Goal: Task Accomplishment & Management: Complete application form

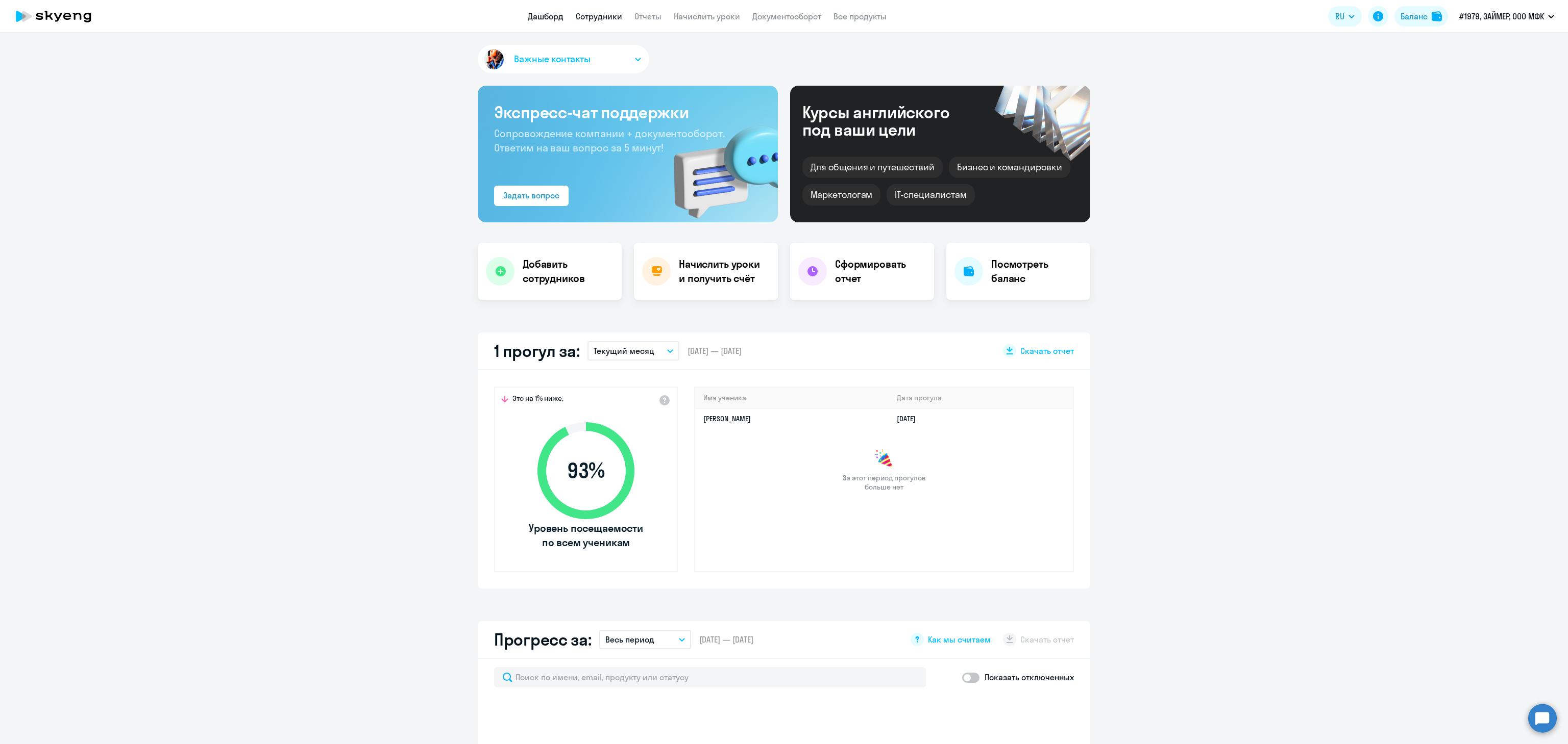
click at [608, 14] on link "Сотрудники" at bounding box center [599, 16] width 46 height 10
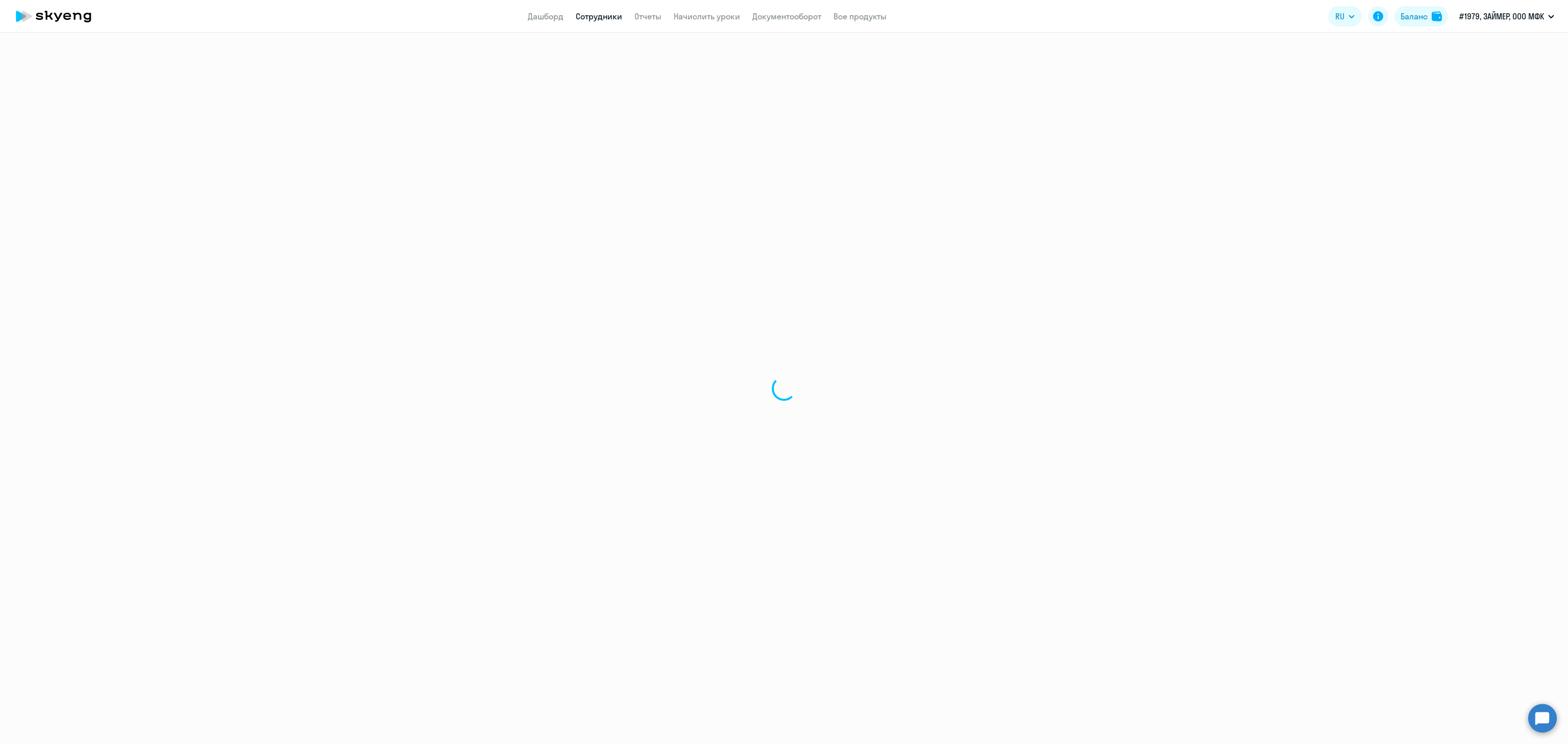
select select "30"
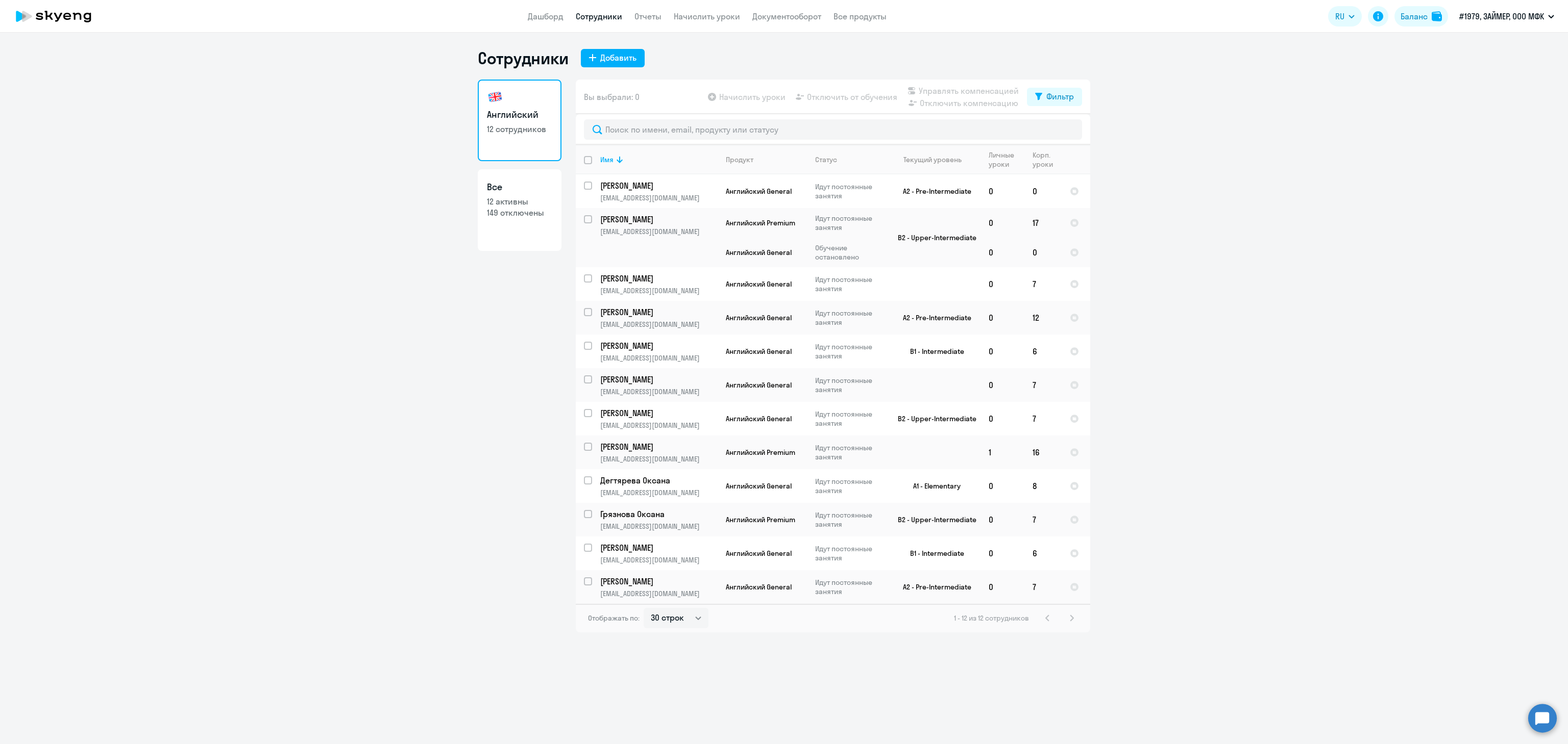
click at [551, 126] on p "12 сотрудников" at bounding box center [520, 129] width 66 height 11
click at [585, 511] on input "select row 4188093" at bounding box center [594, 520] width 20 height 20
checkbox input "true"
click at [727, 100] on span "Начислить уроки" at bounding box center [752, 97] width 66 height 12
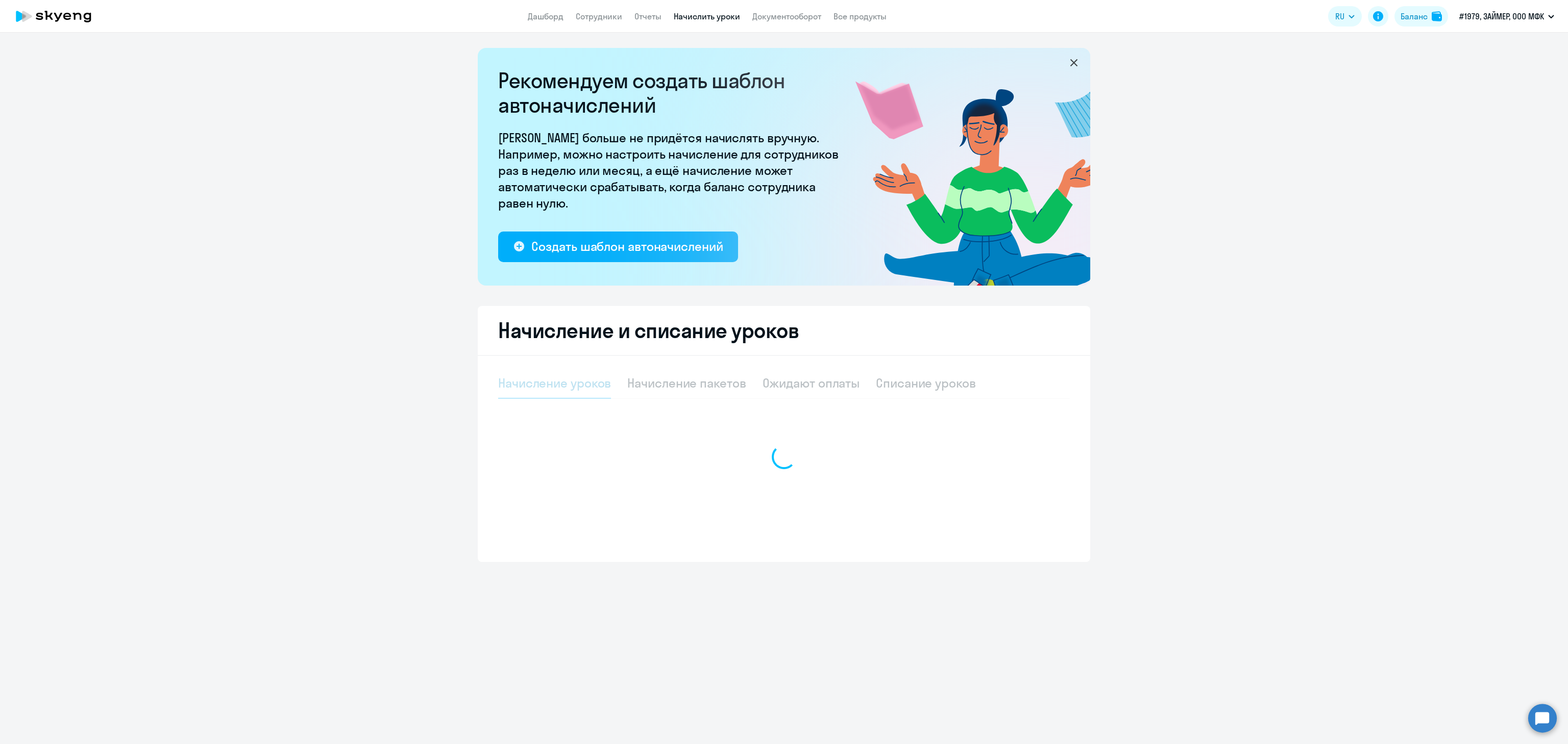
select select "10"
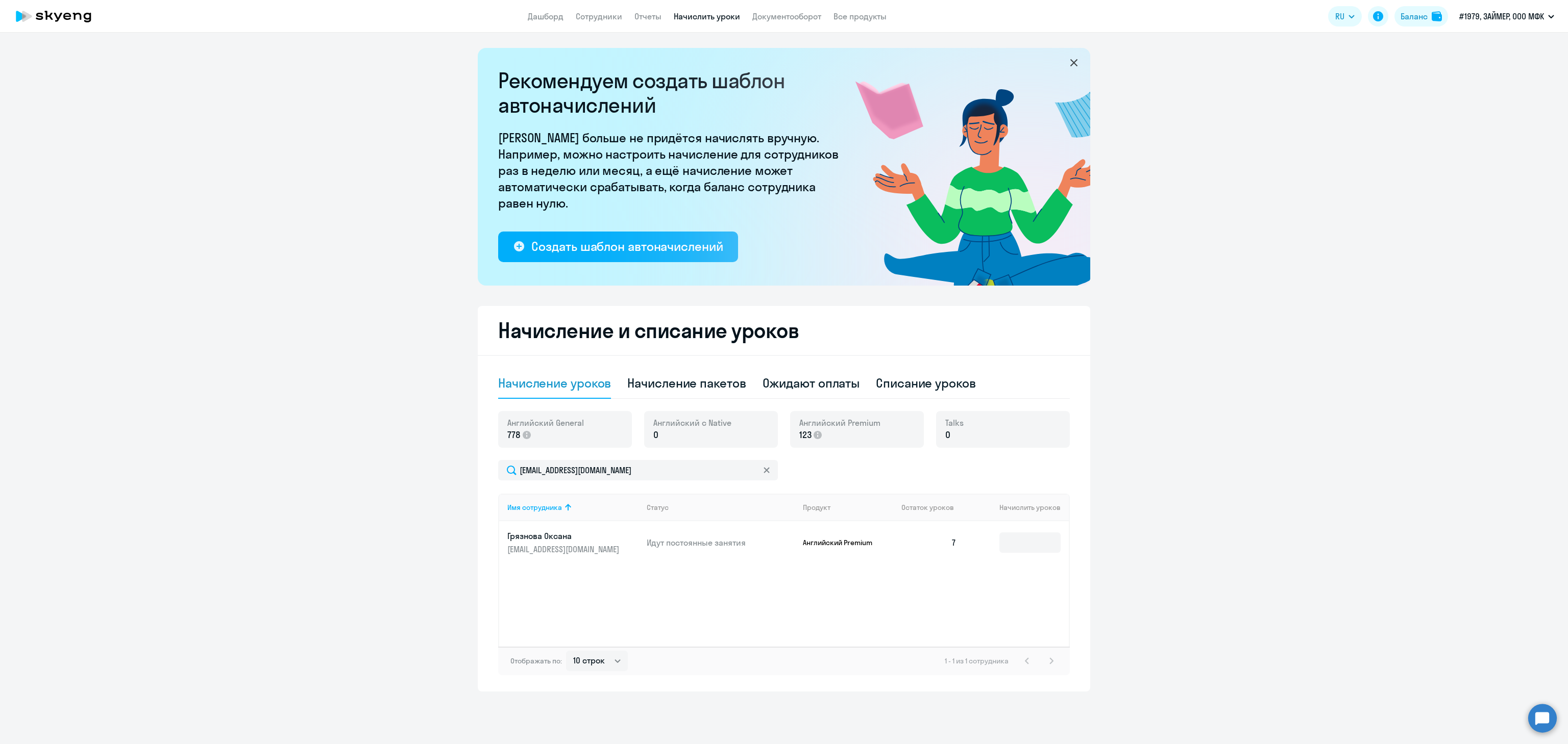
click at [949, 543] on td "7" at bounding box center [929, 543] width 72 height 43
click at [534, 22] on app-menu-item-link "Дашборд" at bounding box center [546, 16] width 36 height 13
click at [544, 16] on link "Дашборд" at bounding box center [546, 16] width 36 height 10
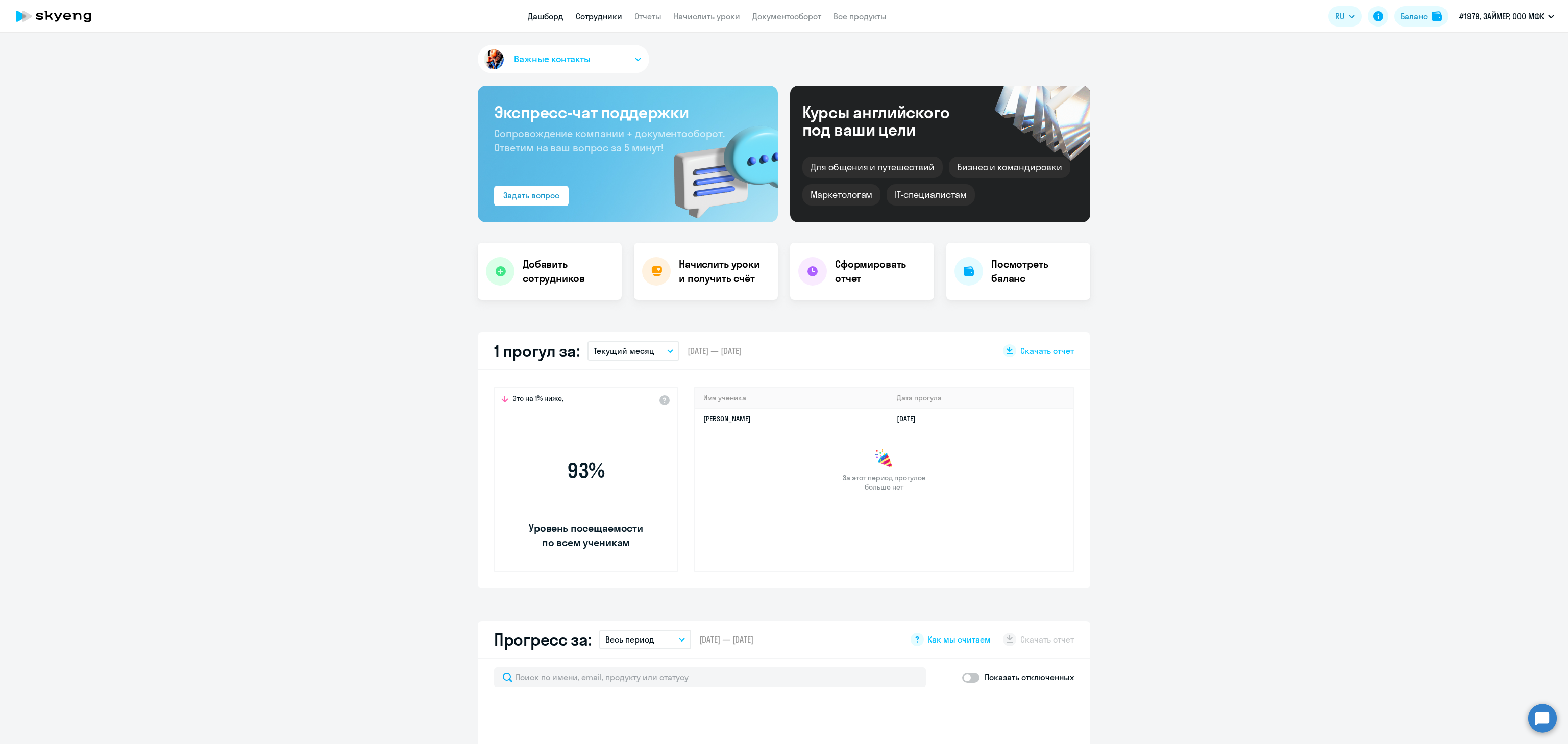
click at [606, 16] on link "Сотрудники" at bounding box center [599, 16] width 46 height 10
select select "30"
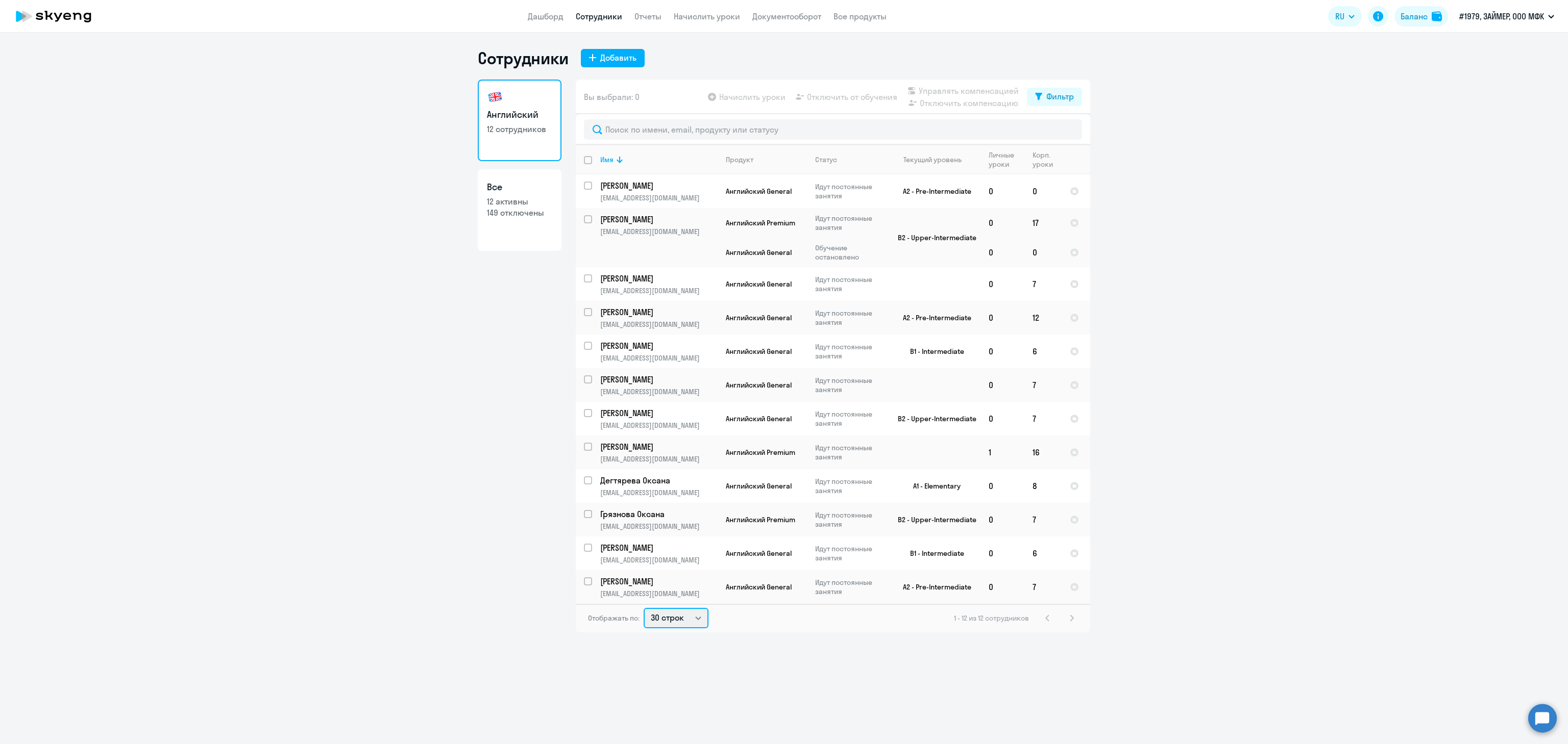
click at [686, 614] on select "30 строк 50 строк 100 строк" at bounding box center [675, 618] width 65 height 20
click at [626, 514] on p "Грязнова Оксана" at bounding box center [658, 514] width 115 height 11
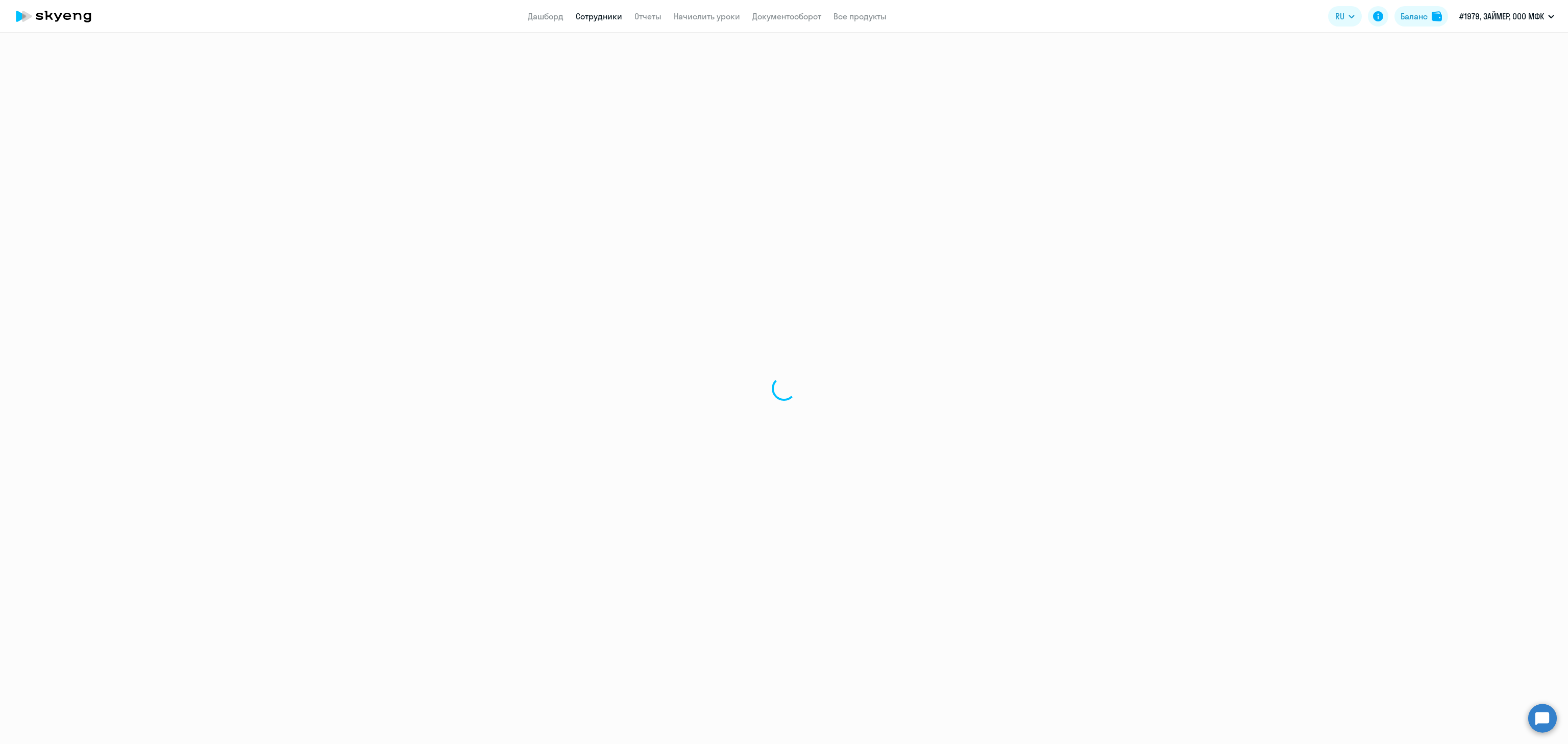
select select "english"
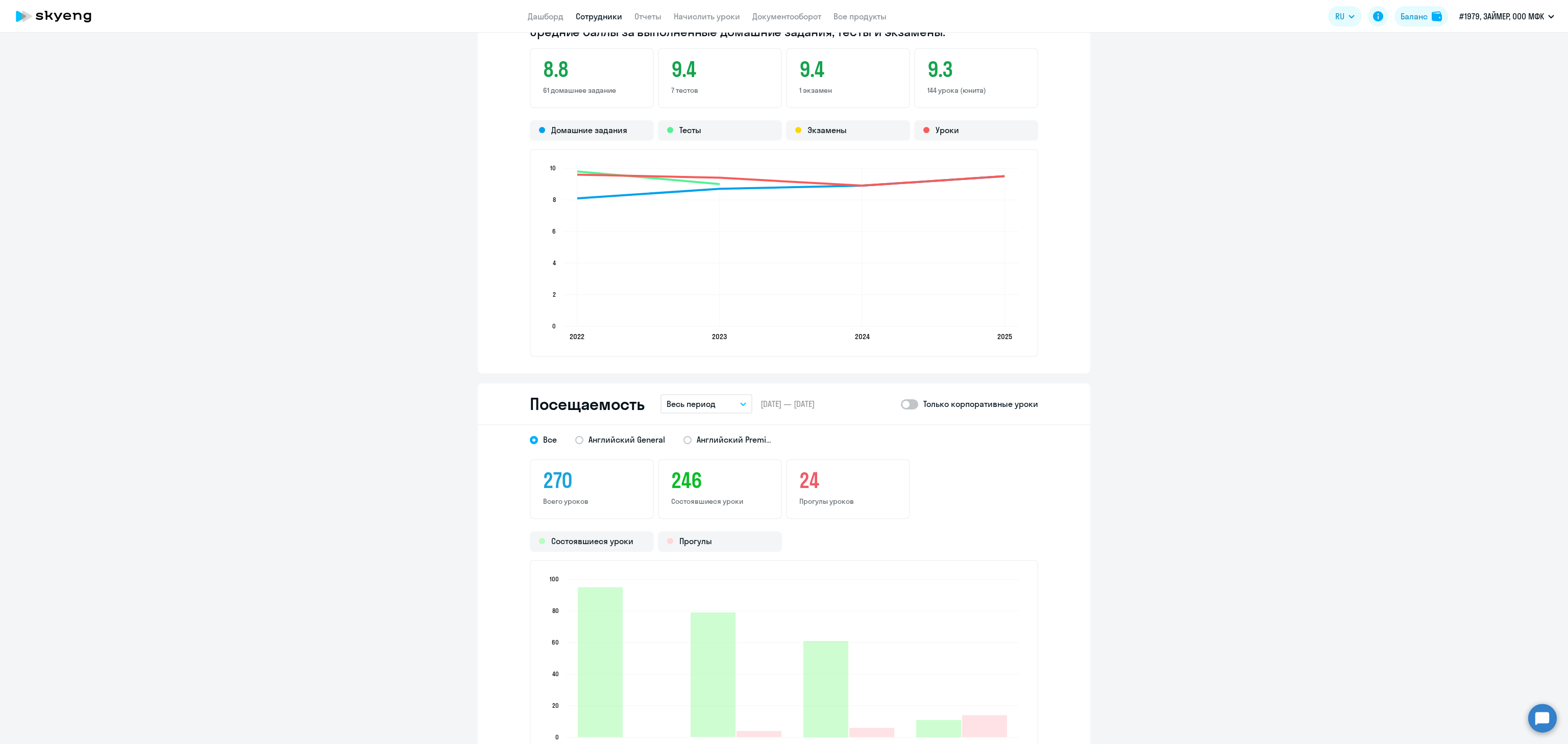
scroll to position [918, 0]
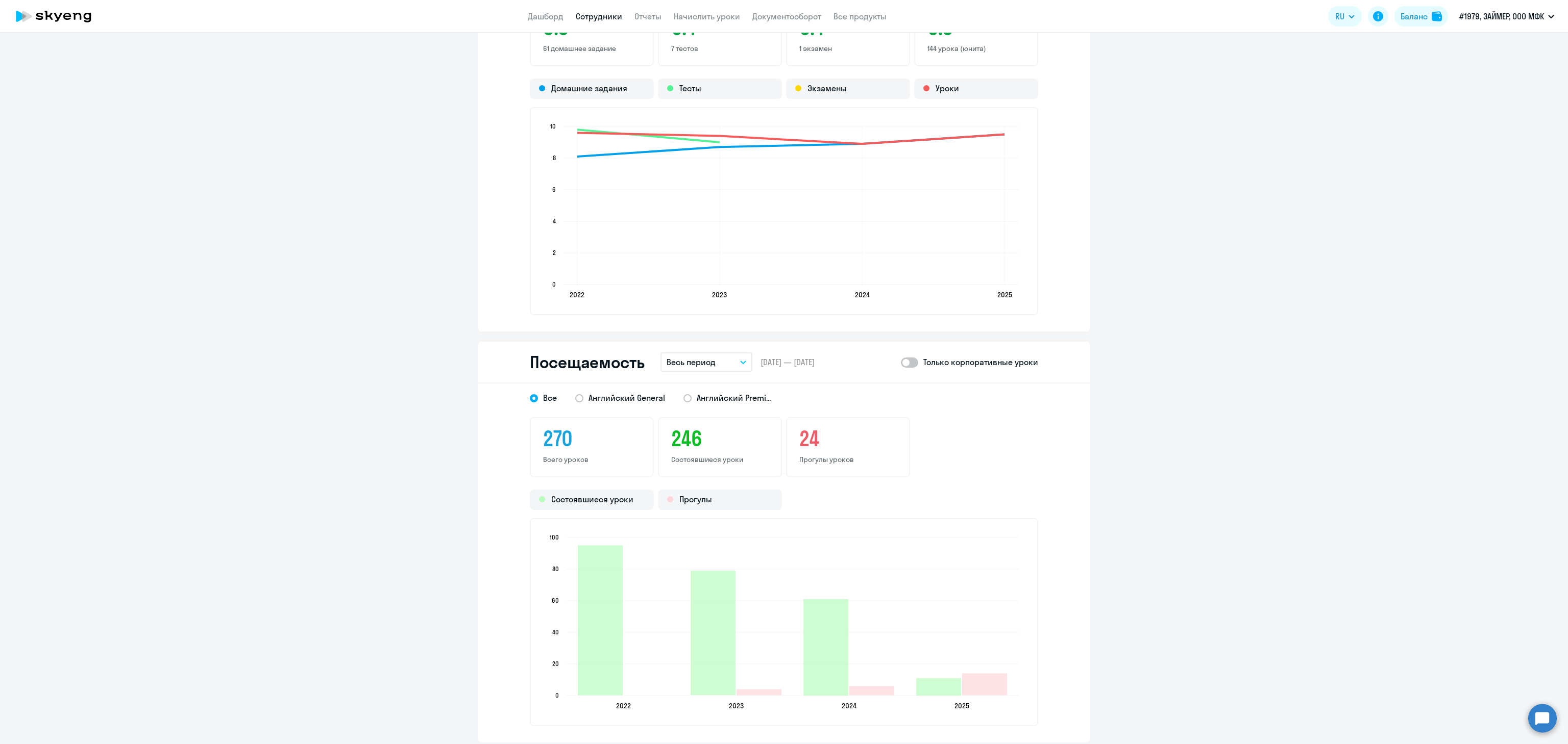
click at [736, 367] on button "Весь период" at bounding box center [706, 362] width 92 height 19
click at [727, 389] on li "Текущий месяц" at bounding box center [714, 390] width 108 height 25
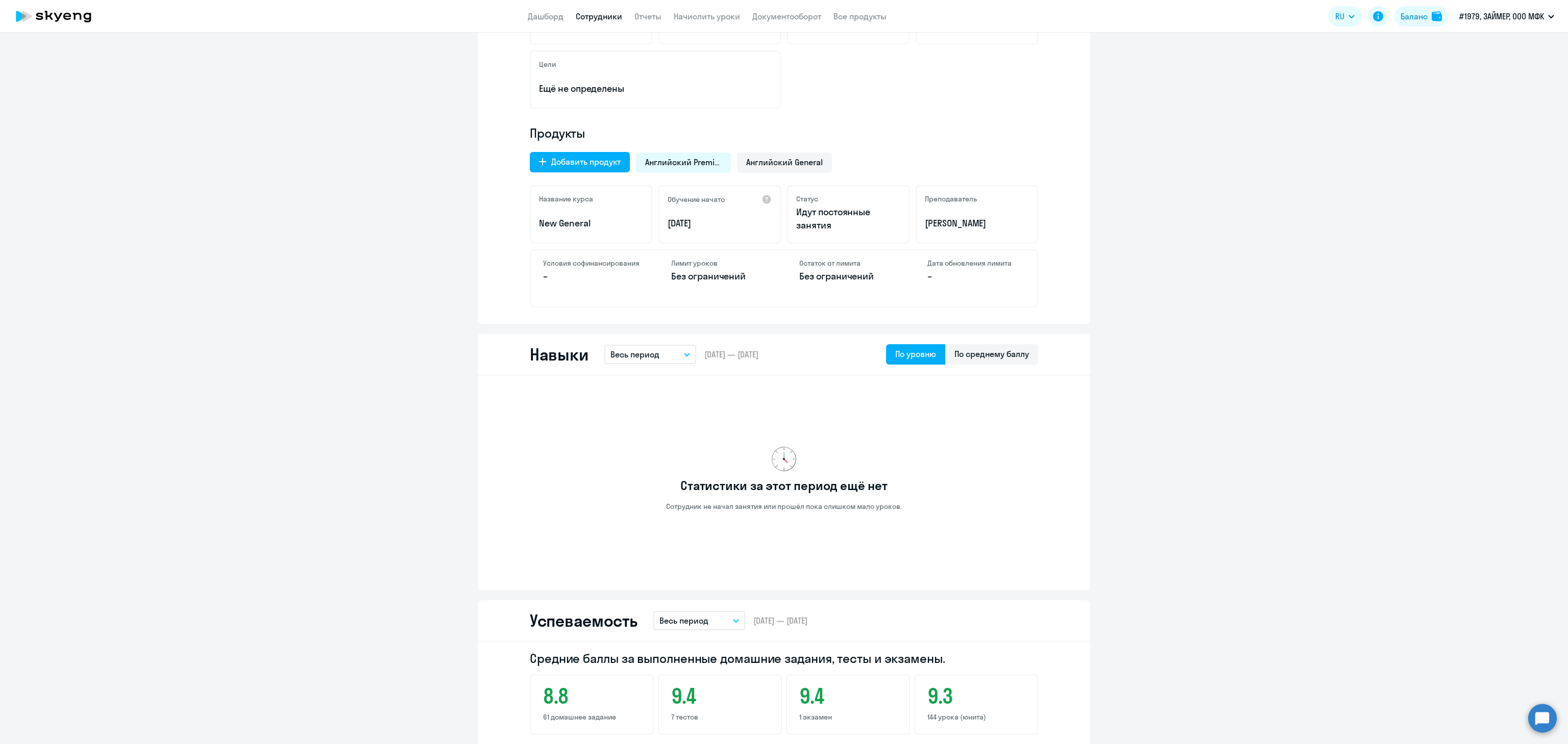
scroll to position [0, 0]
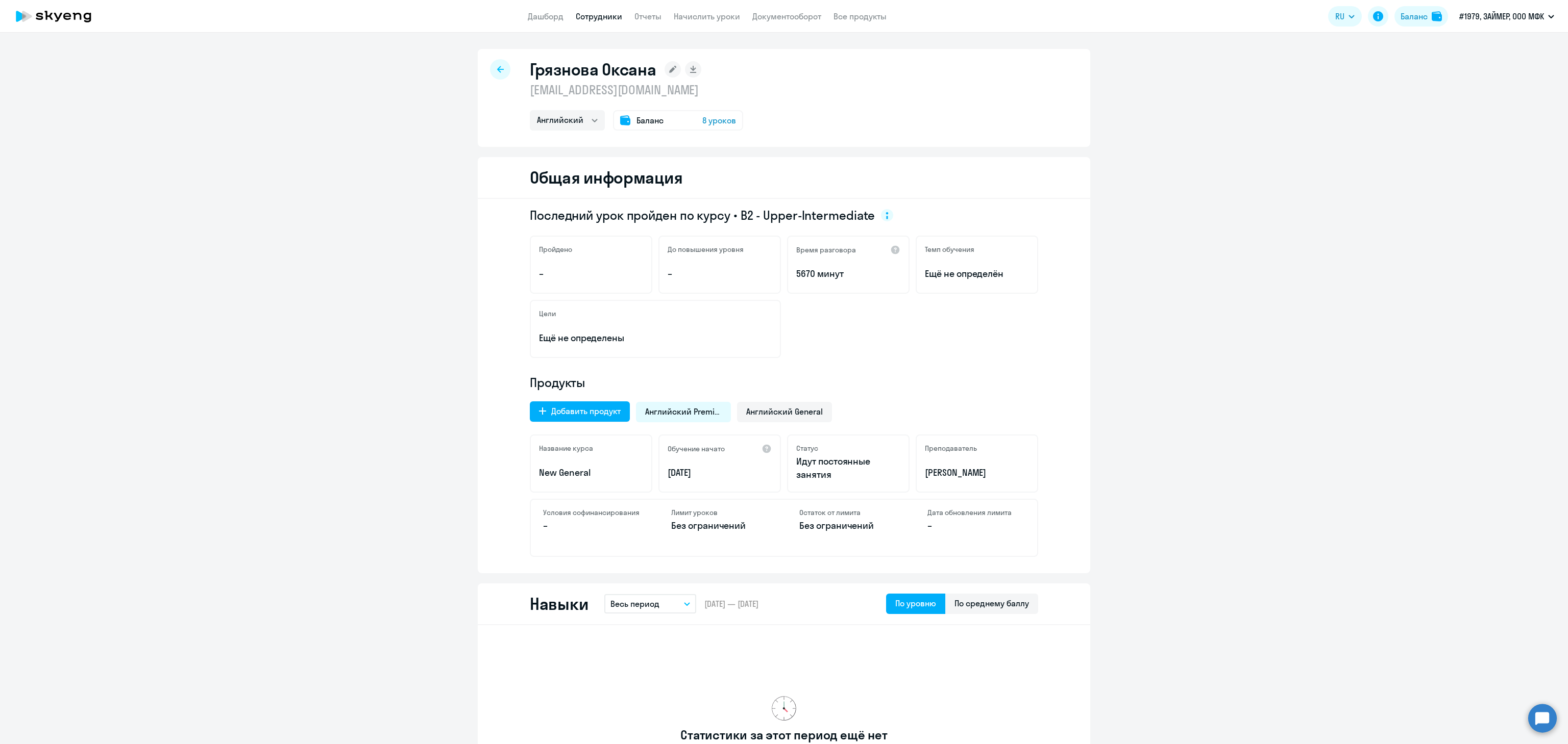
select select "30"
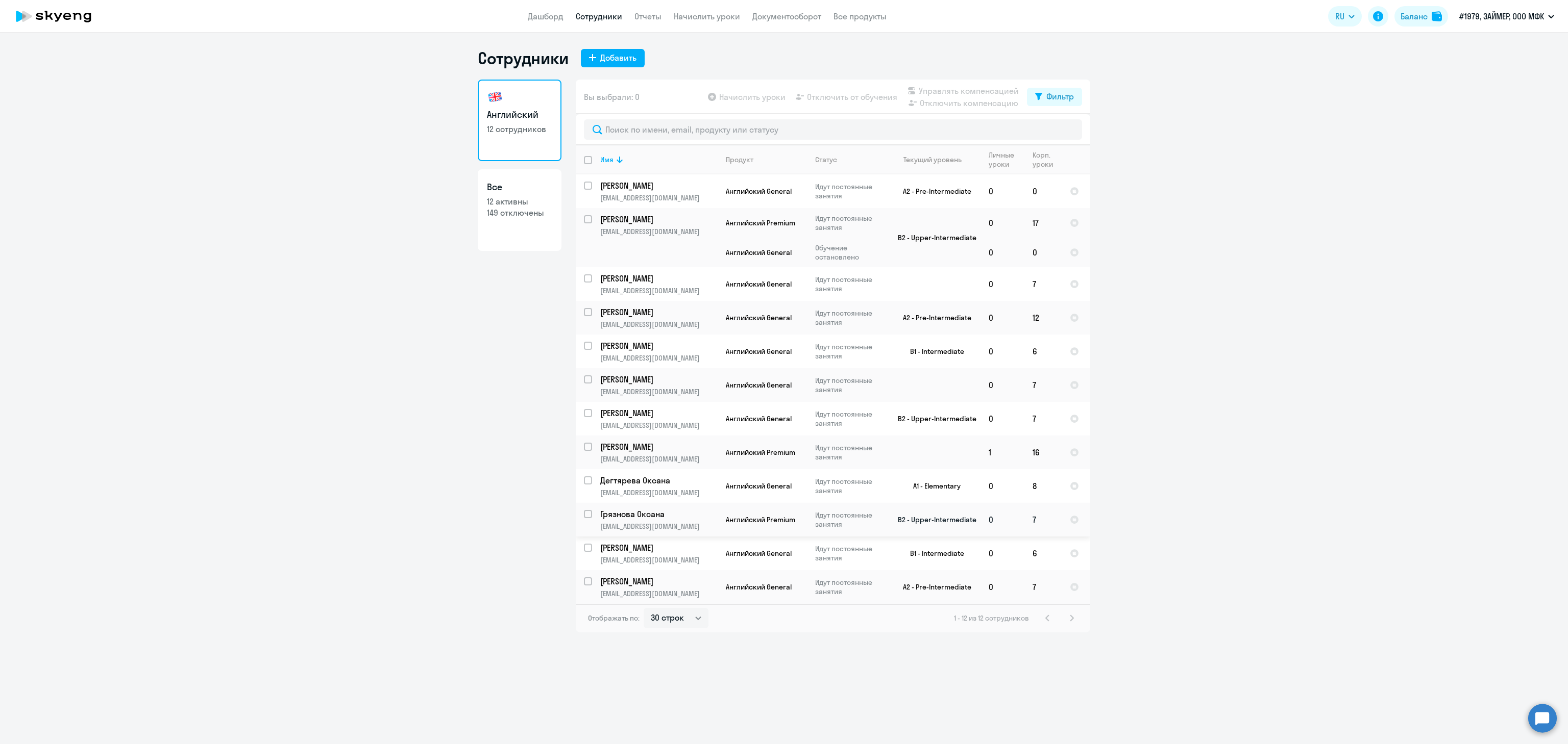
click at [1033, 517] on td "7" at bounding box center [1043, 519] width 38 height 33
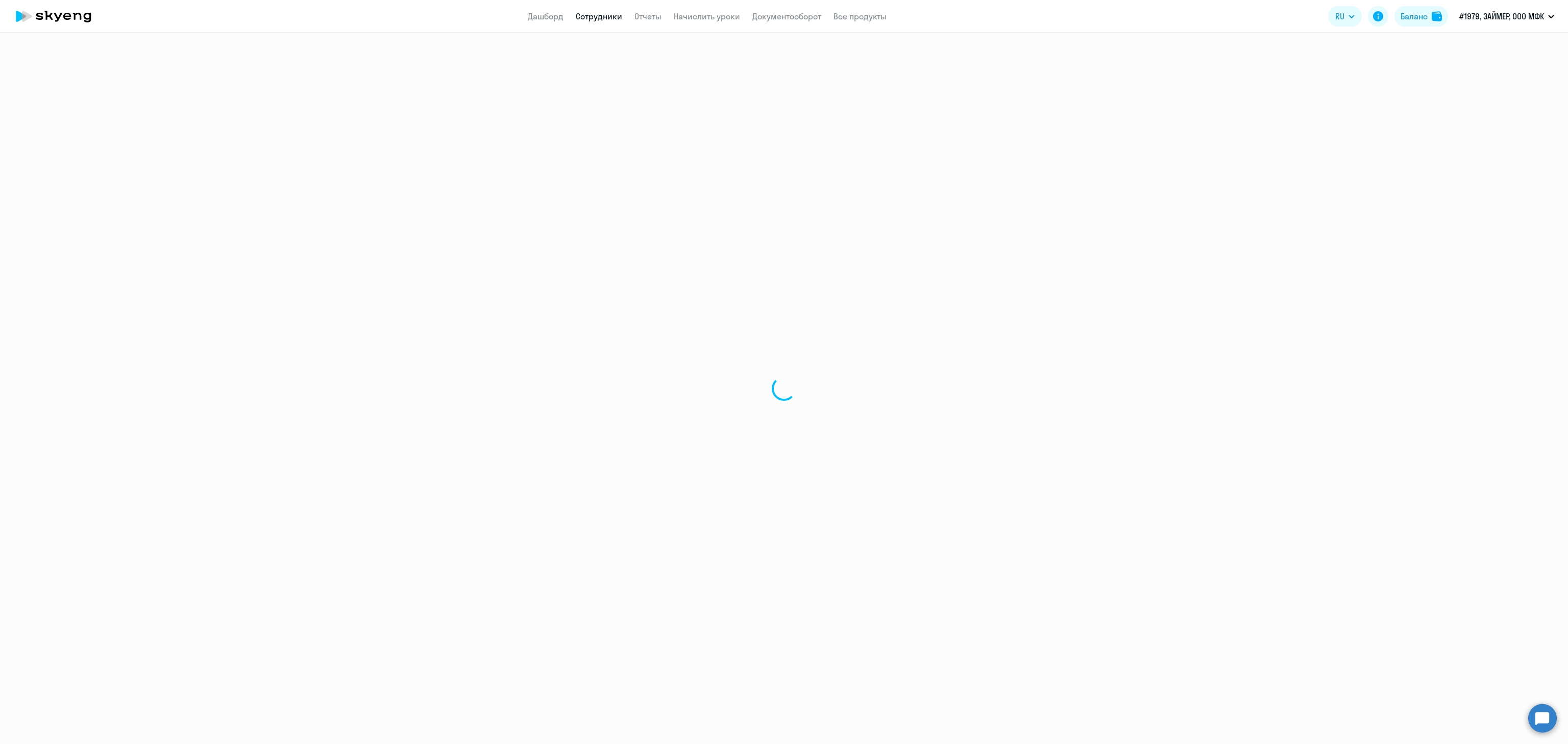
select select "english"
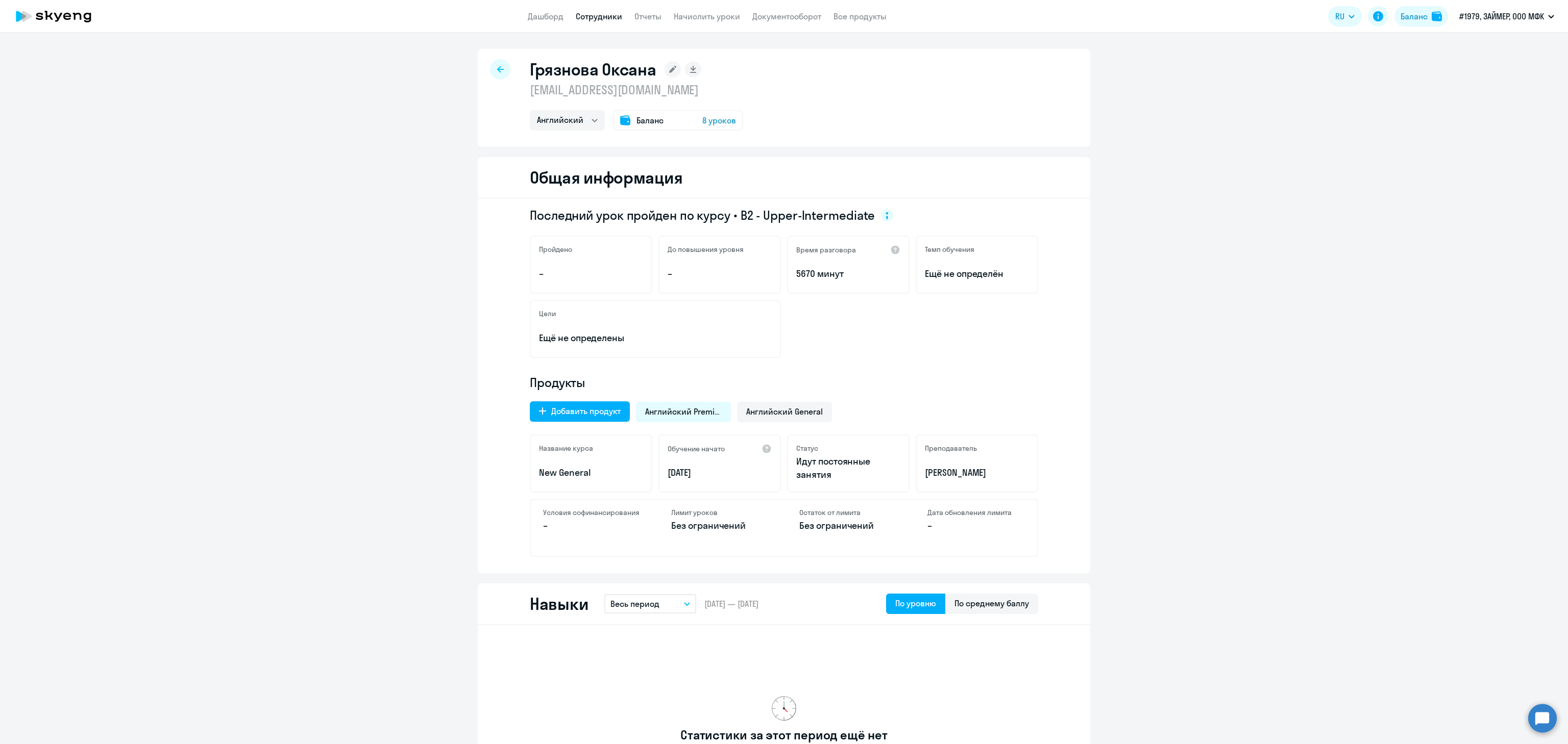
click at [682, 106] on div "[PERSON_NAME] [EMAIL_ADDRESS][DOMAIN_NAME] Английский Баланс 8 уроков" at bounding box center [636, 95] width 213 height 72
click at [704, 125] on span "8 уроков" at bounding box center [718, 120] width 33 height 12
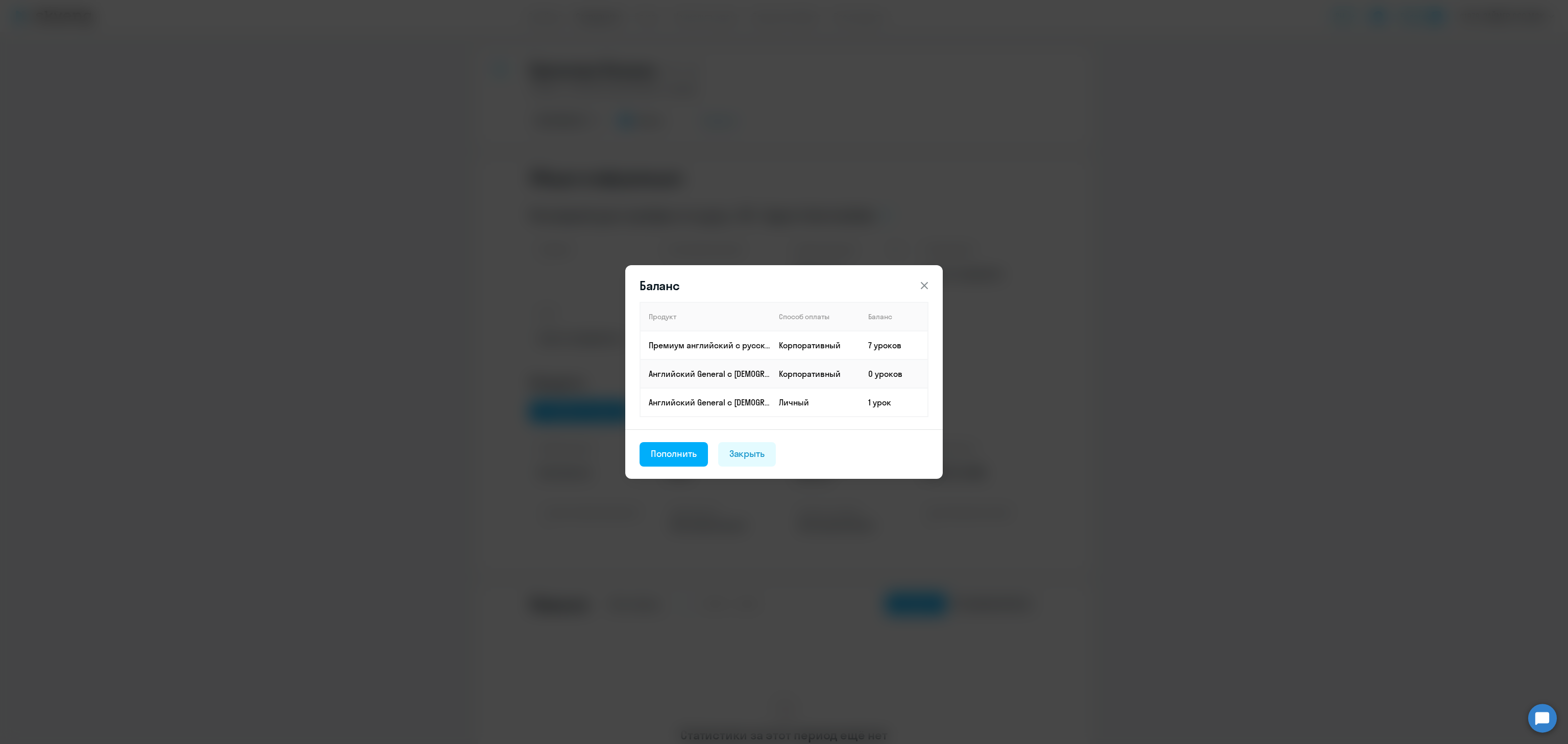
click at [932, 276] on button at bounding box center [925, 286] width 20 height 20
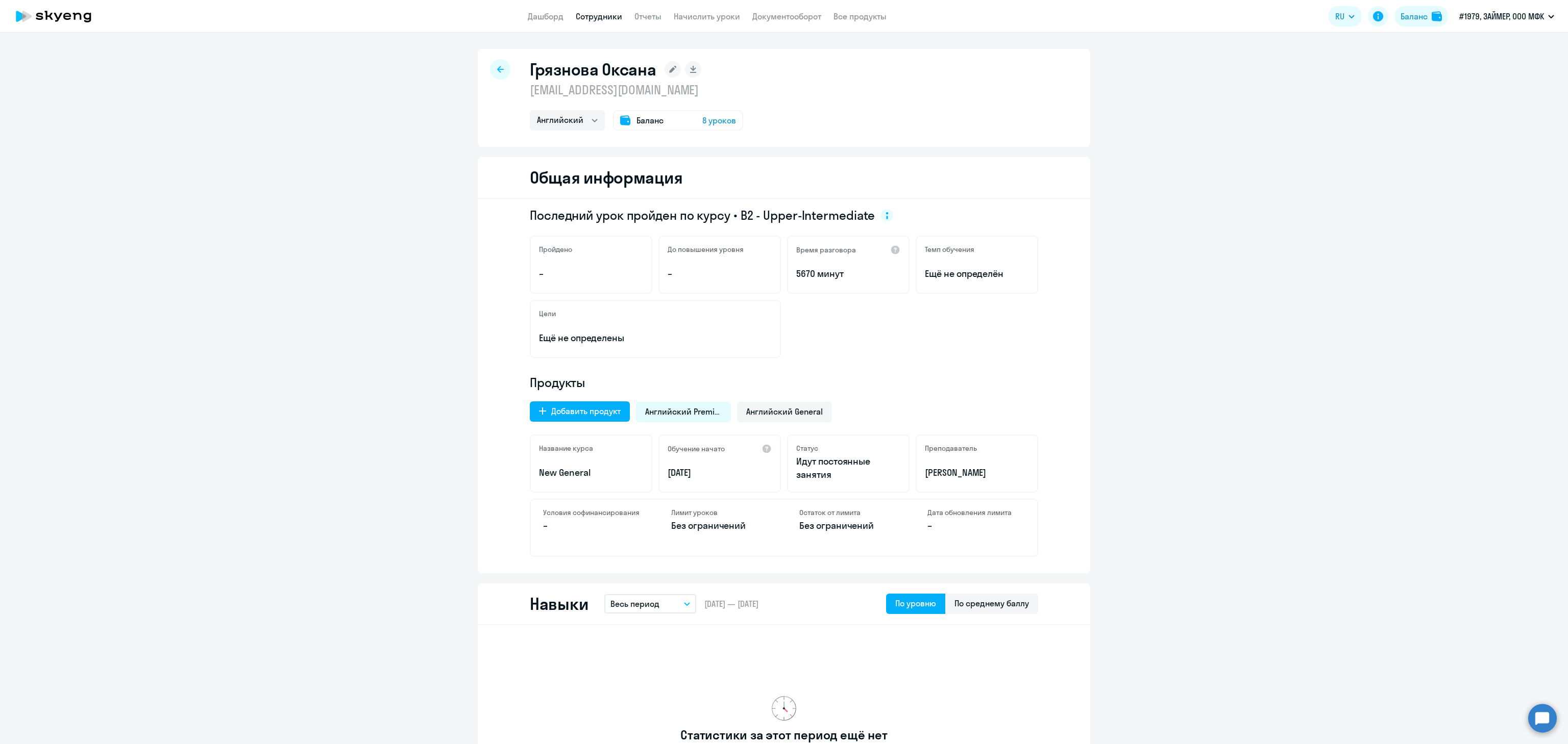
click at [497, 70] on icon at bounding box center [501, 69] width 7 height 7
select select "30"
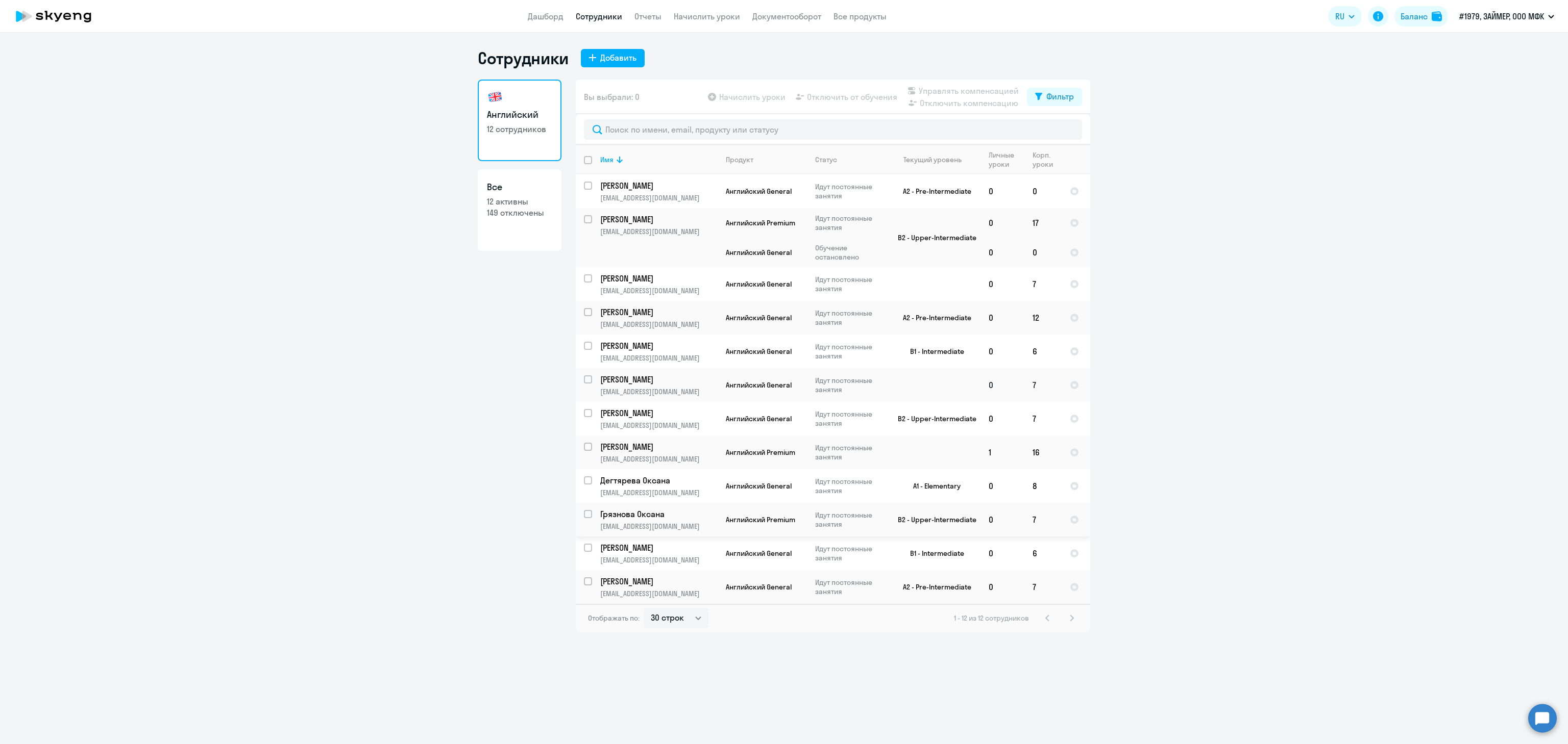
drag, startPoint x: 585, startPoint y: 513, endPoint x: 617, endPoint y: 393, distance: 124.2
click at [585, 513] on input "select row 4188093" at bounding box center [594, 520] width 20 height 20
checkbox input "true"
click at [740, 94] on span "Начислить уроки" at bounding box center [752, 97] width 66 height 12
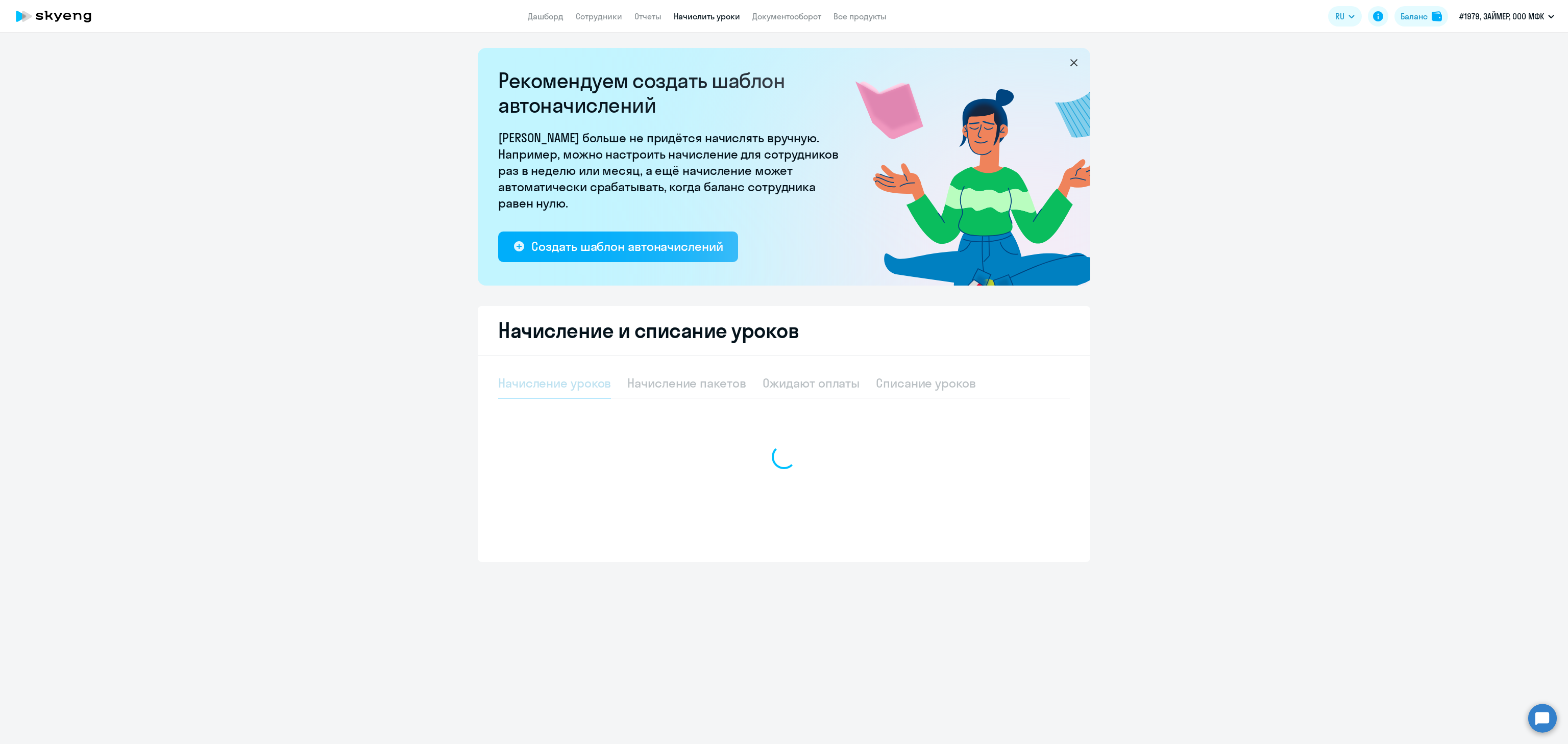
select select "10"
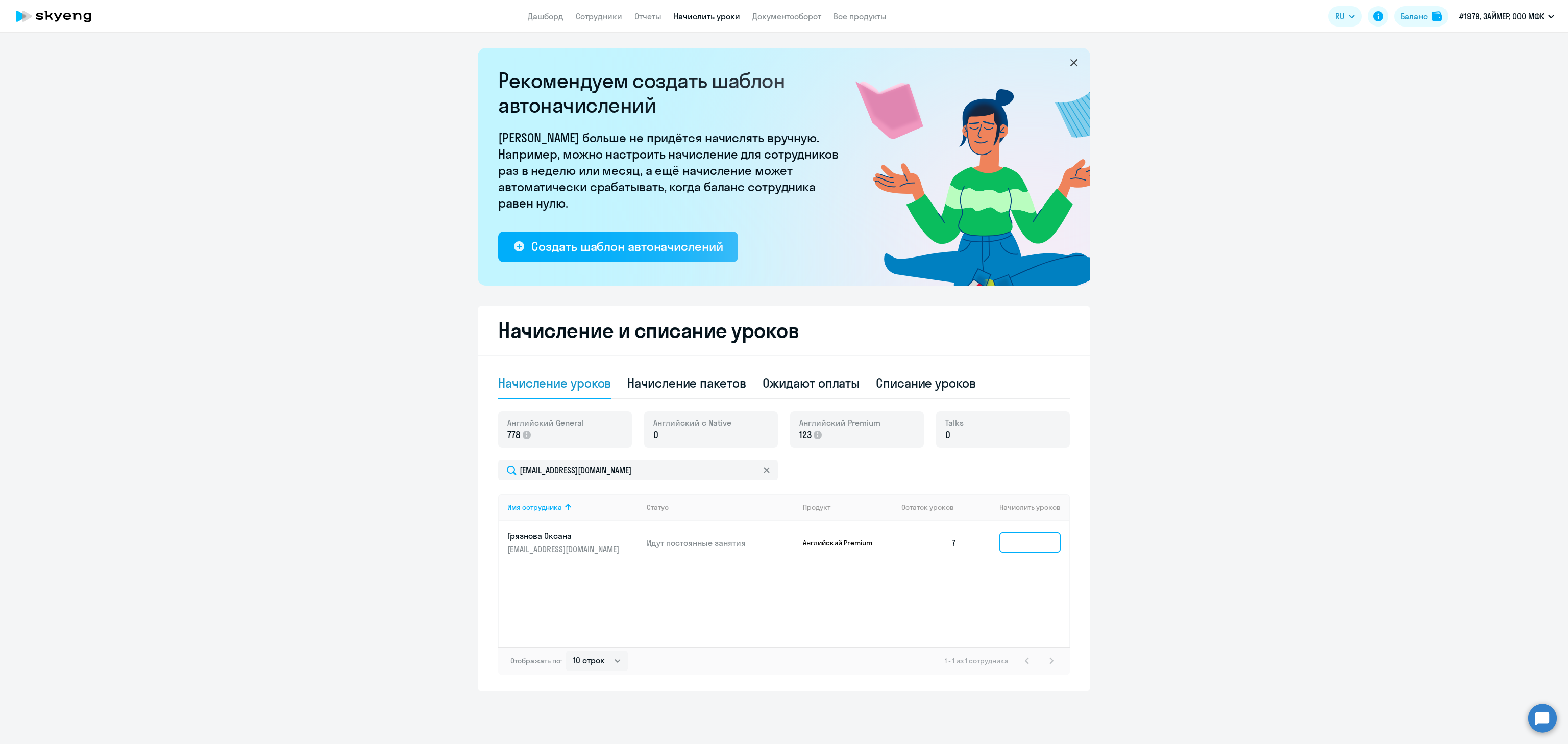
click at [1030, 540] on input at bounding box center [1030, 543] width 61 height 20
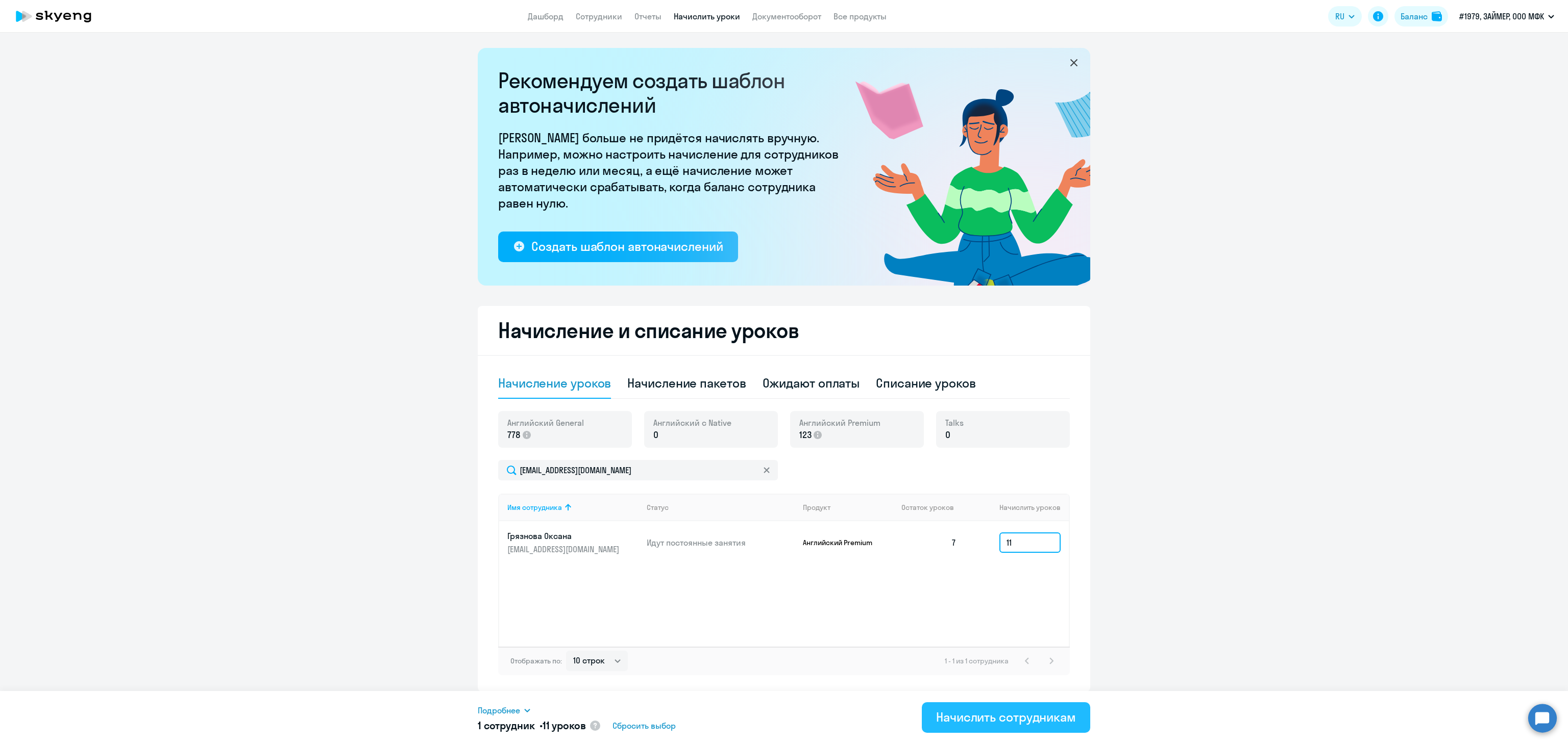
type input "11"
click at [1000, 732] on button "Начислить сотрудникам" at bounding box center [1006, 717] width 169 height 31
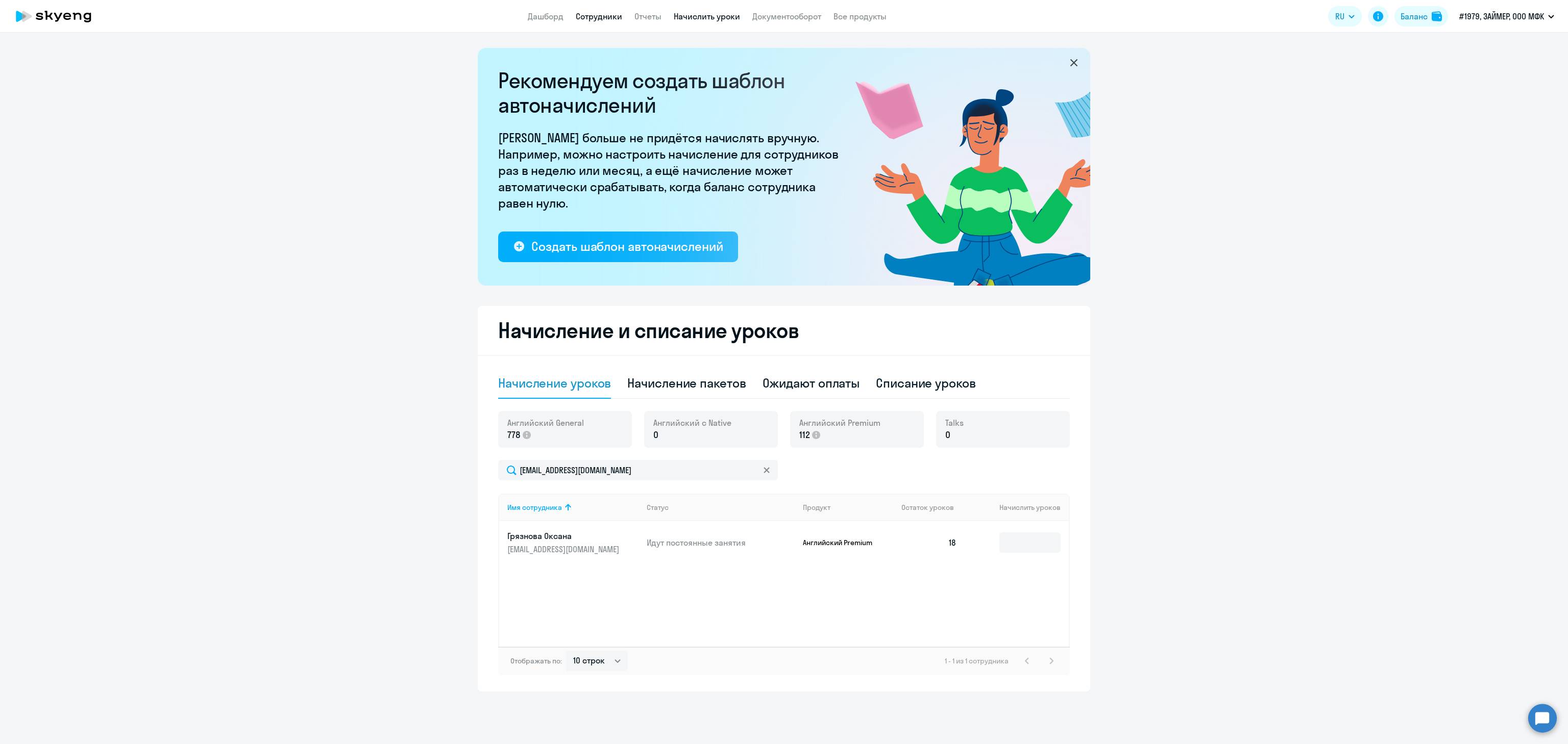
click at [606, 19] on link "Сотрудники" at bounding box center [599, 16] width 46 height 10
select select "30"
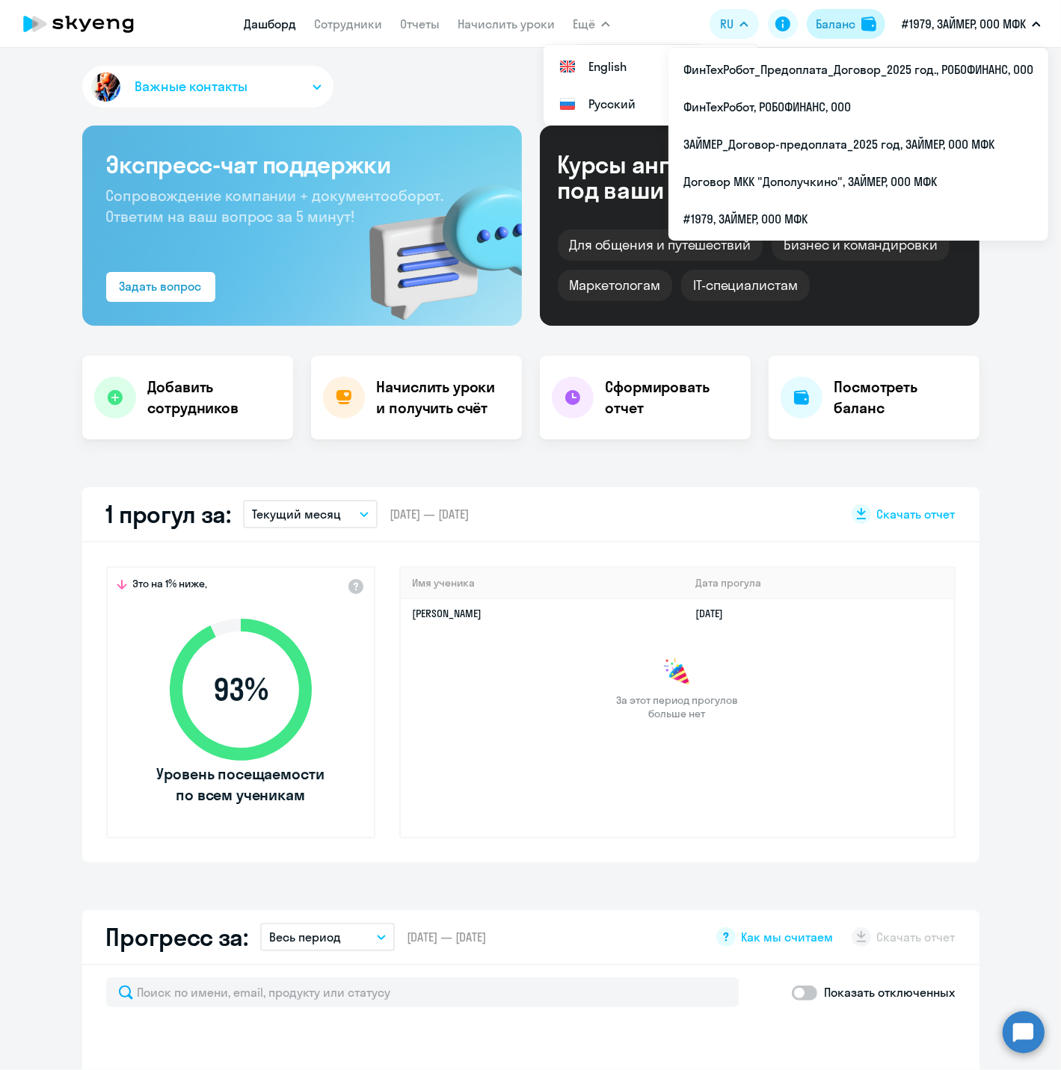
select select "30"
click at [845, 19] on div "Баланс" at bounding box center [835, 24] width 40 height 18
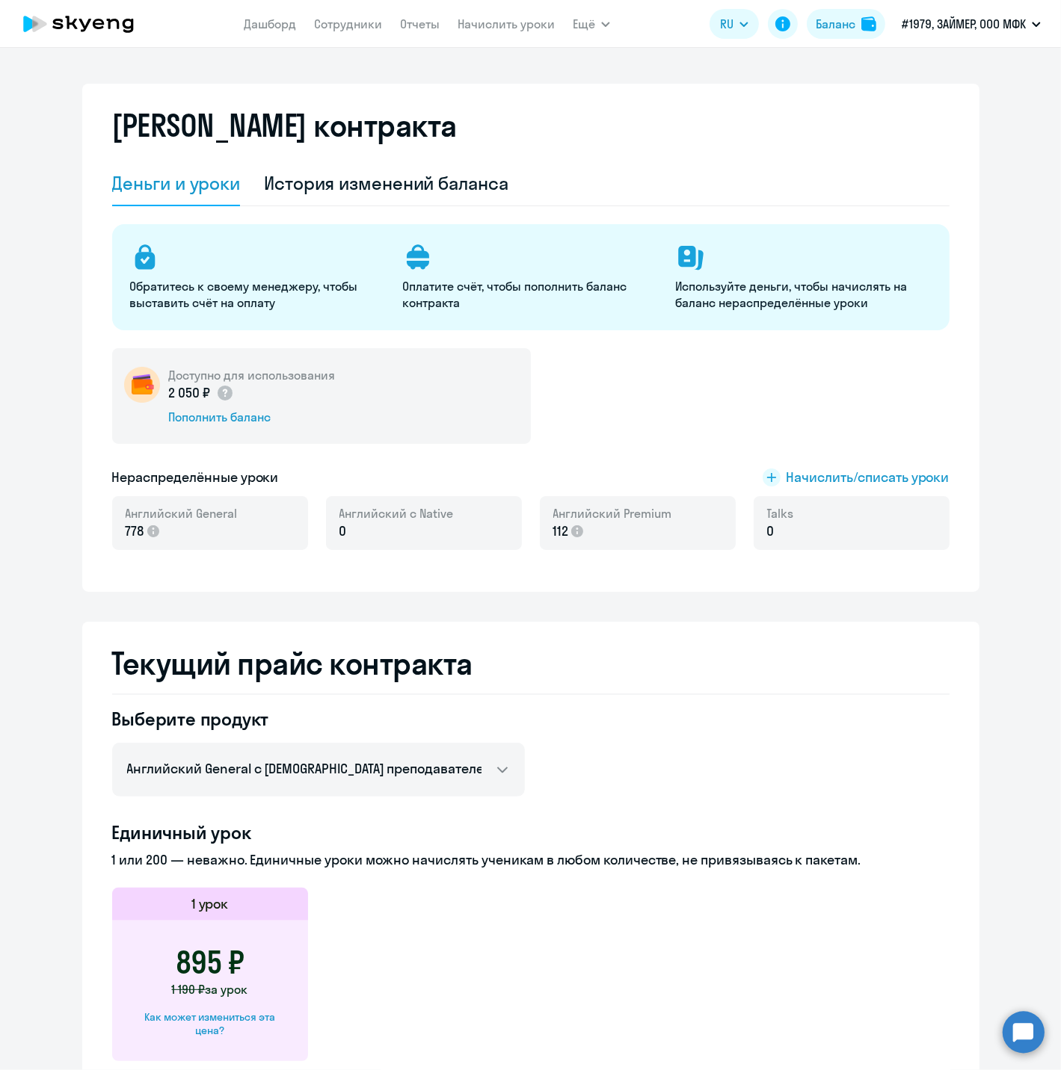
click at [469, 767] on select "Английский General с русскоговорящим преподавателем Английский General с англог…" at bounding box center [318, 770] width 413 height 54
select select "english_adult_not_native_speaker_premium"
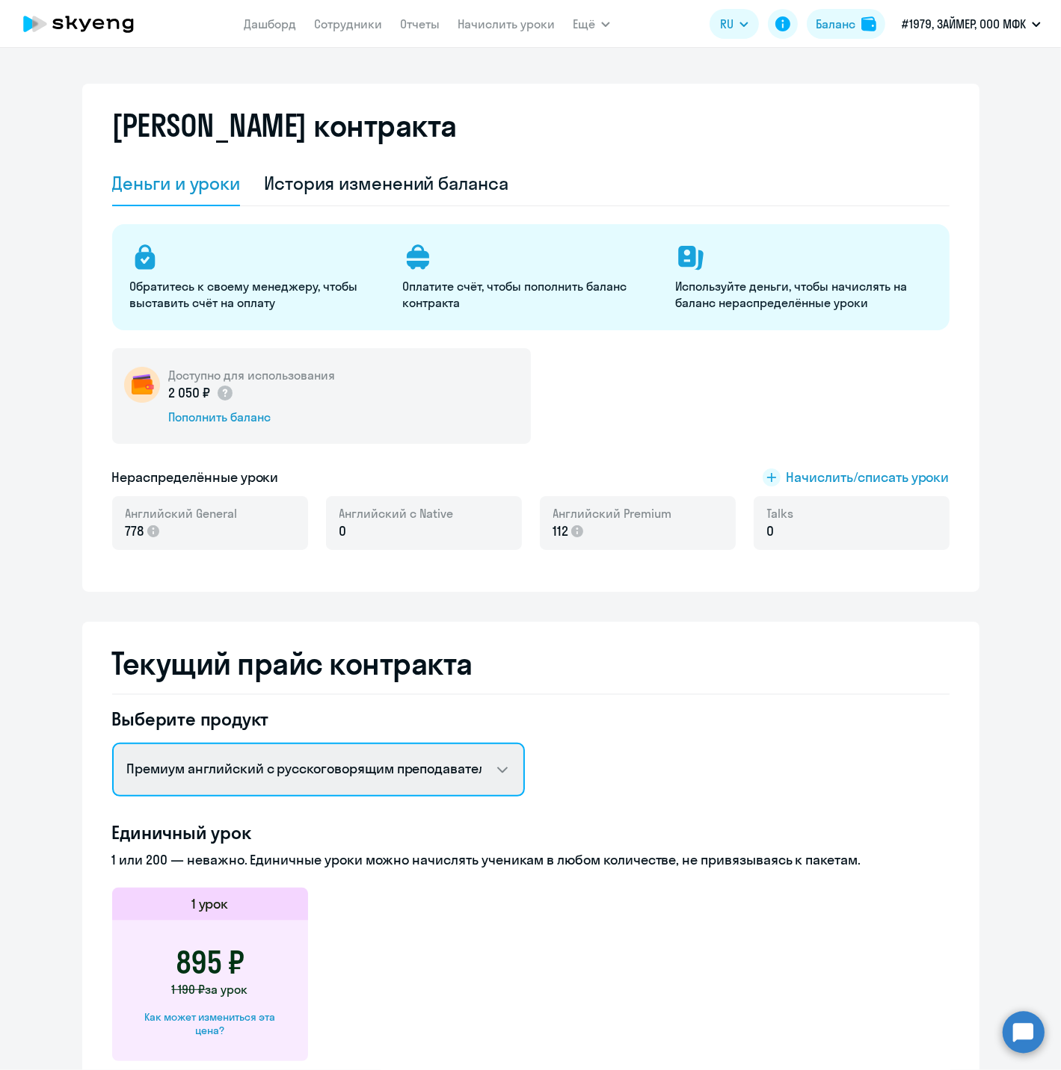
click at [112, 743] on select "Английский General с русскоговорящим преподавателем Английский General с англог…" at bounding box center [318, 770] width 413 height 54
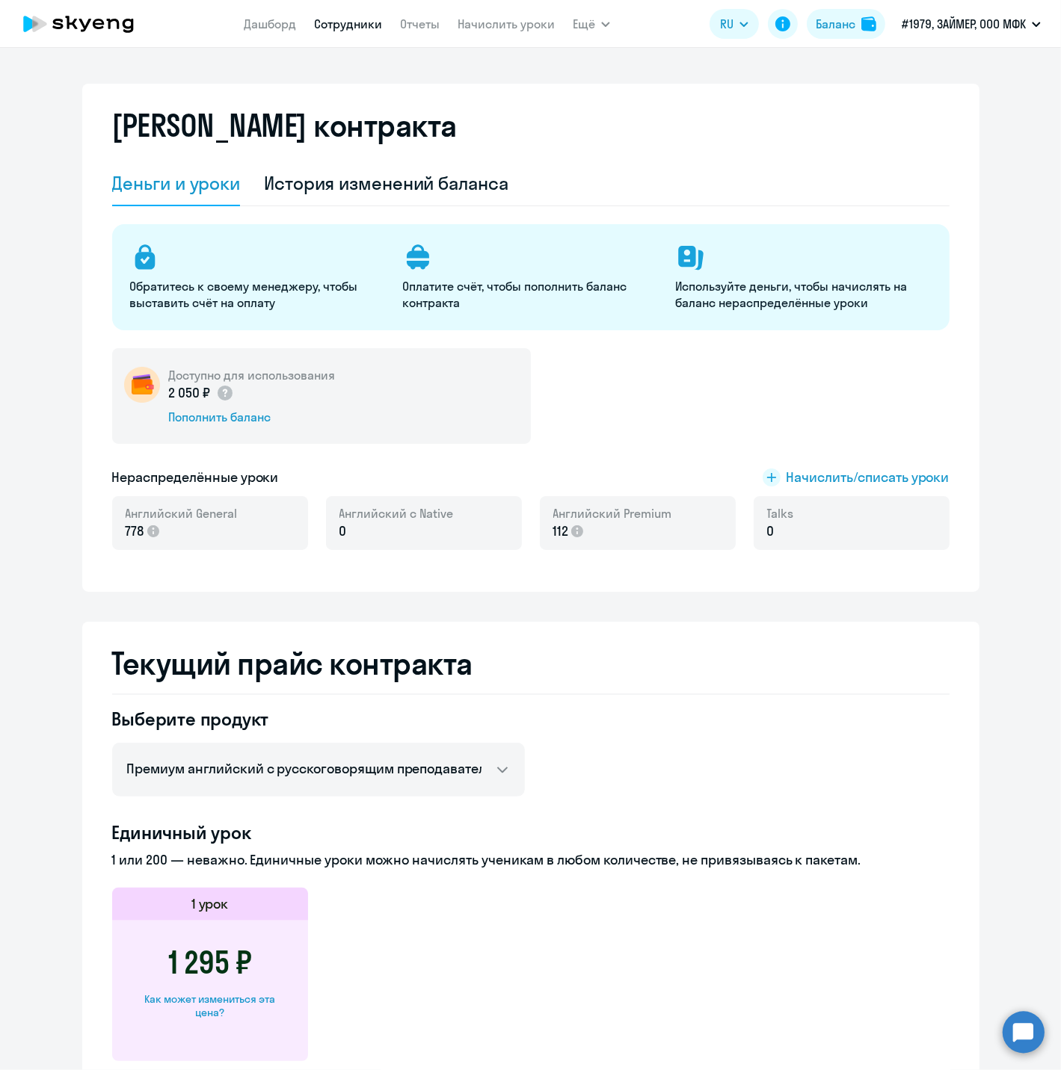
click at [353, 25] on link "Сотрудники" at bounding box center [348, 23] width 68 height 15
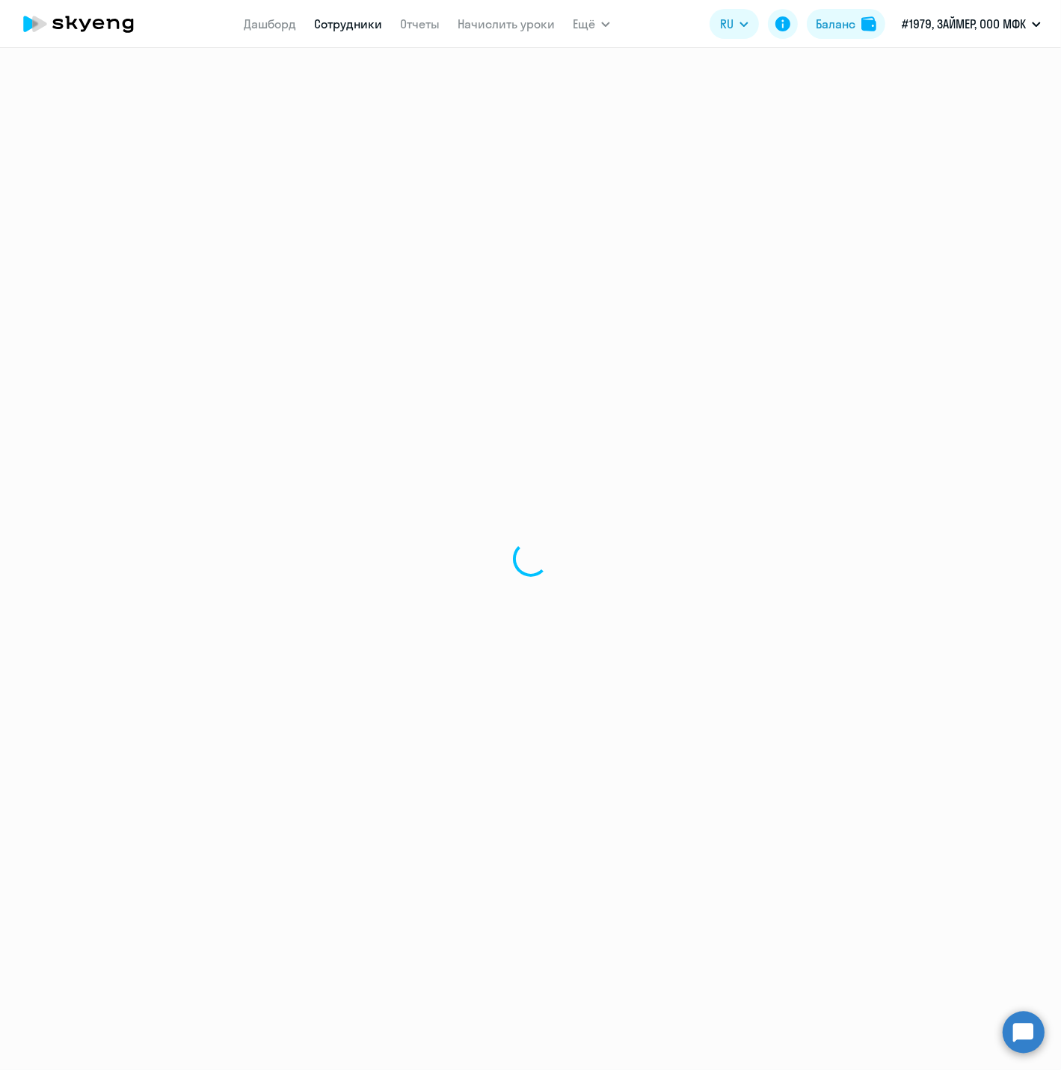
select select "30"
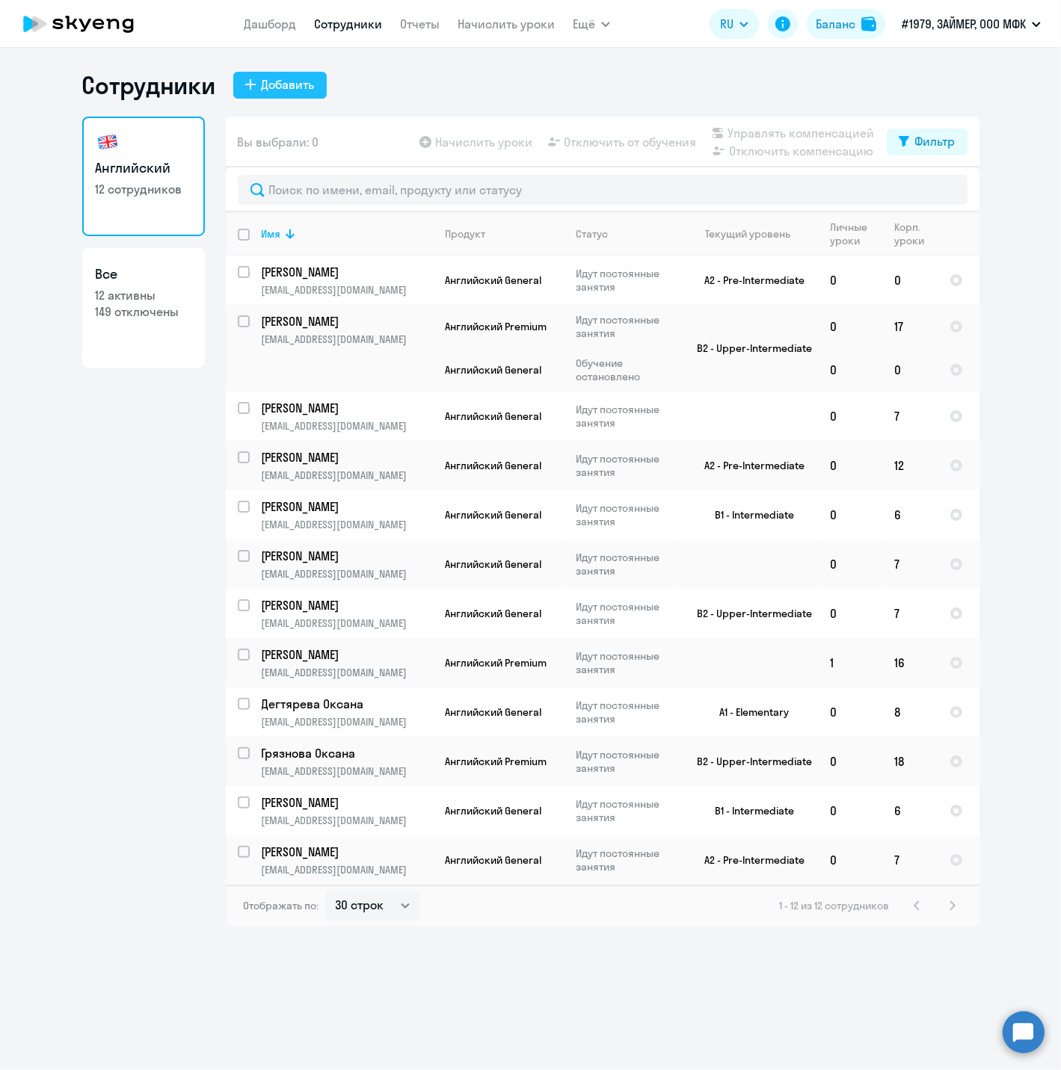
click at [286, 73] on button "Добавить" at bounding box center [279, 85] width 93 height 27
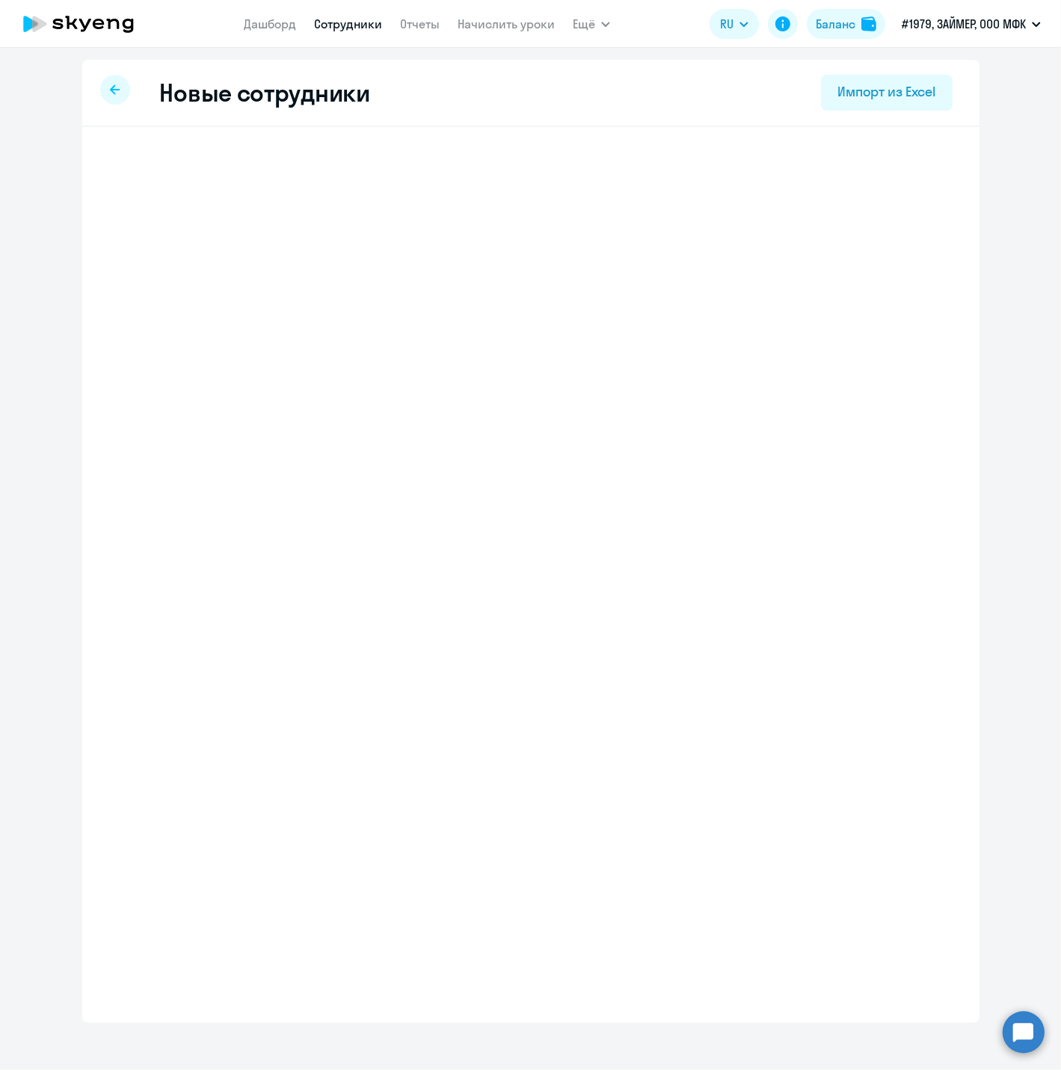
select select "english_adult_not_native_speaker"
select select "3"
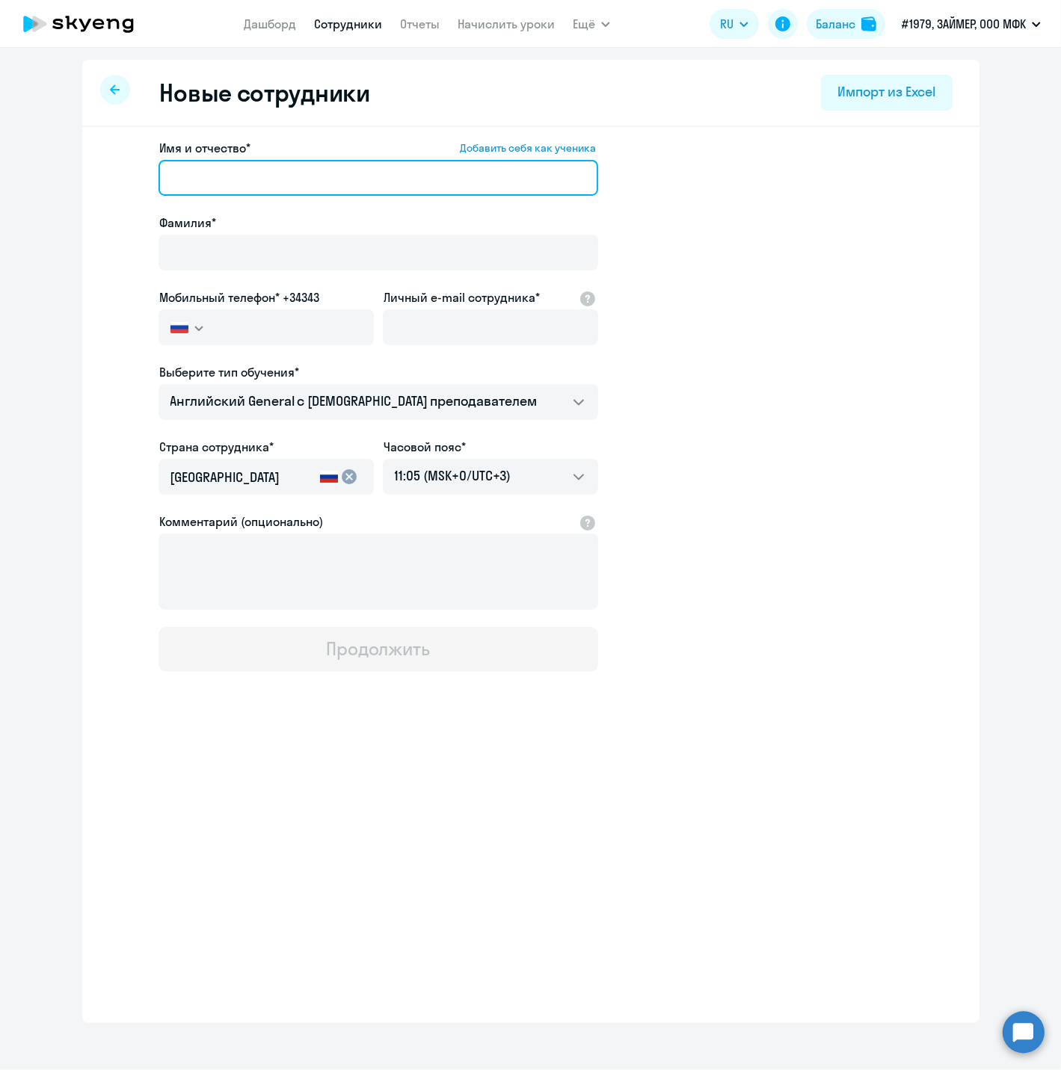
click at [302, 172] on input "Имя и отчество* Добавить себя как ученика" at bounding box center [377, 178] width 439 height 36
paste input "атьяна Васильевна"
click at [170, 173] on input "атьяна Васильевна" at bounding box center [377, 178] width 439 height 36
type input "Татьяна Васильевна"
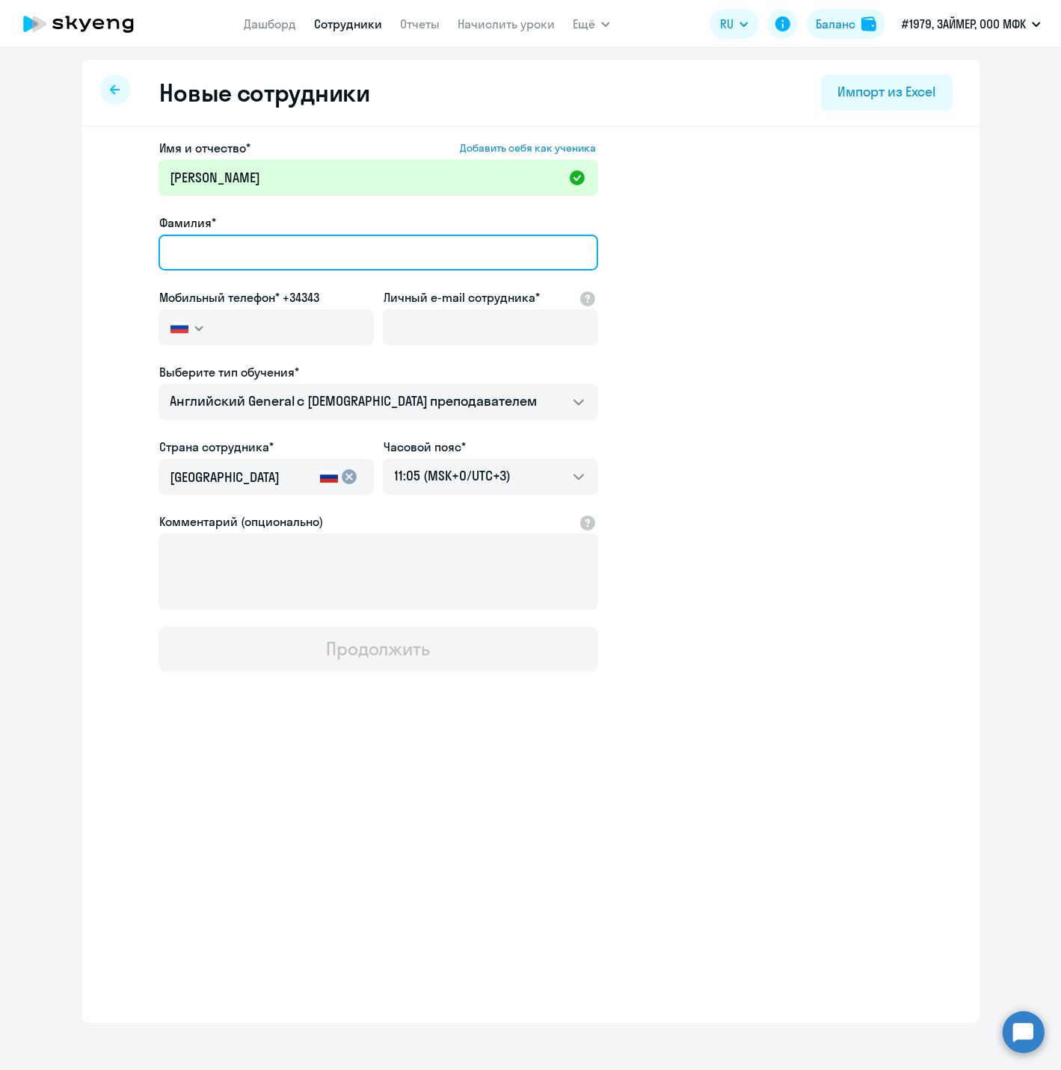
click at [221, 259] on input "Фамилия*" at bounding box center [377, 253] width 439 height 36
paste input "Матвеева"
type input "Матвеева"
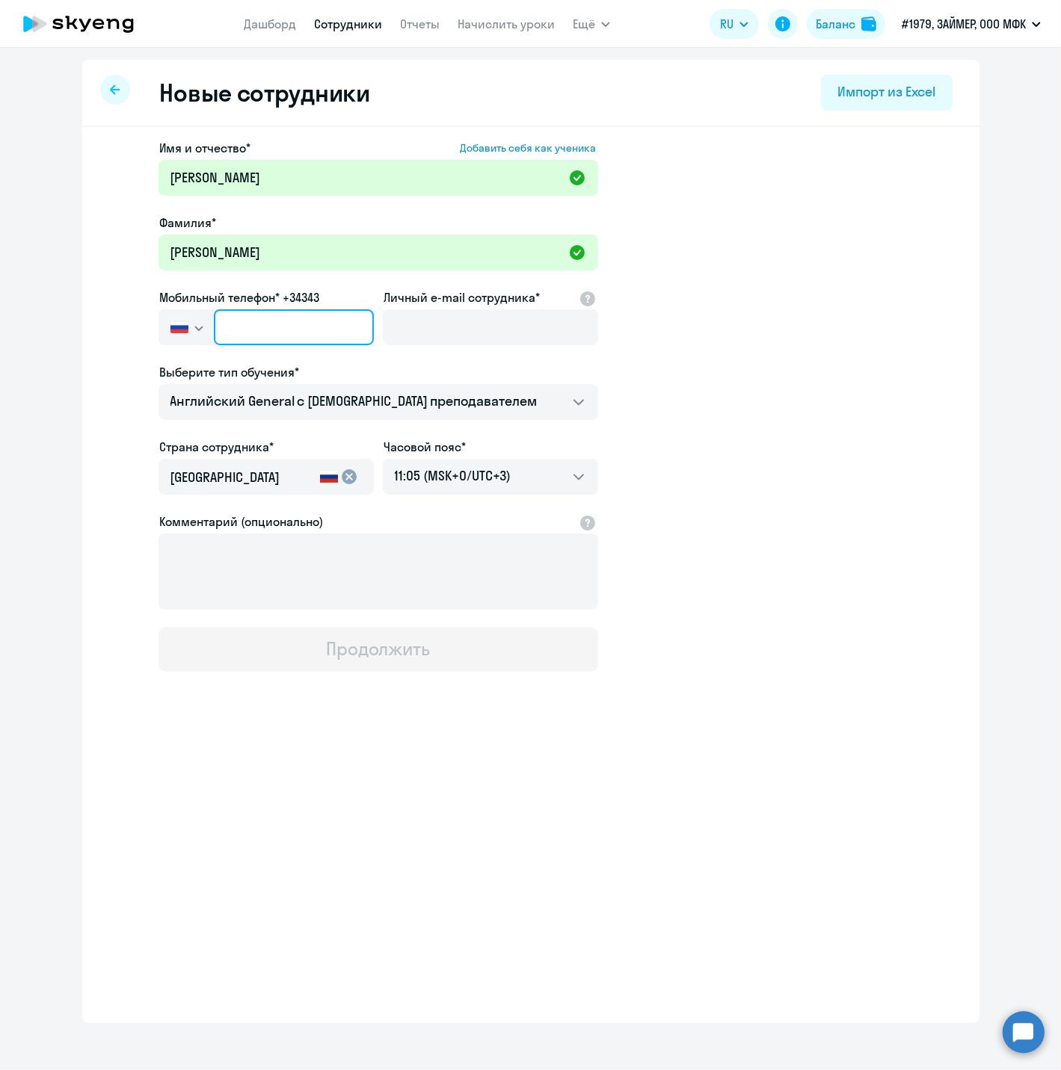
click at [260, 321] on input "text" at bounding box center [293, 327] width 159 height 36
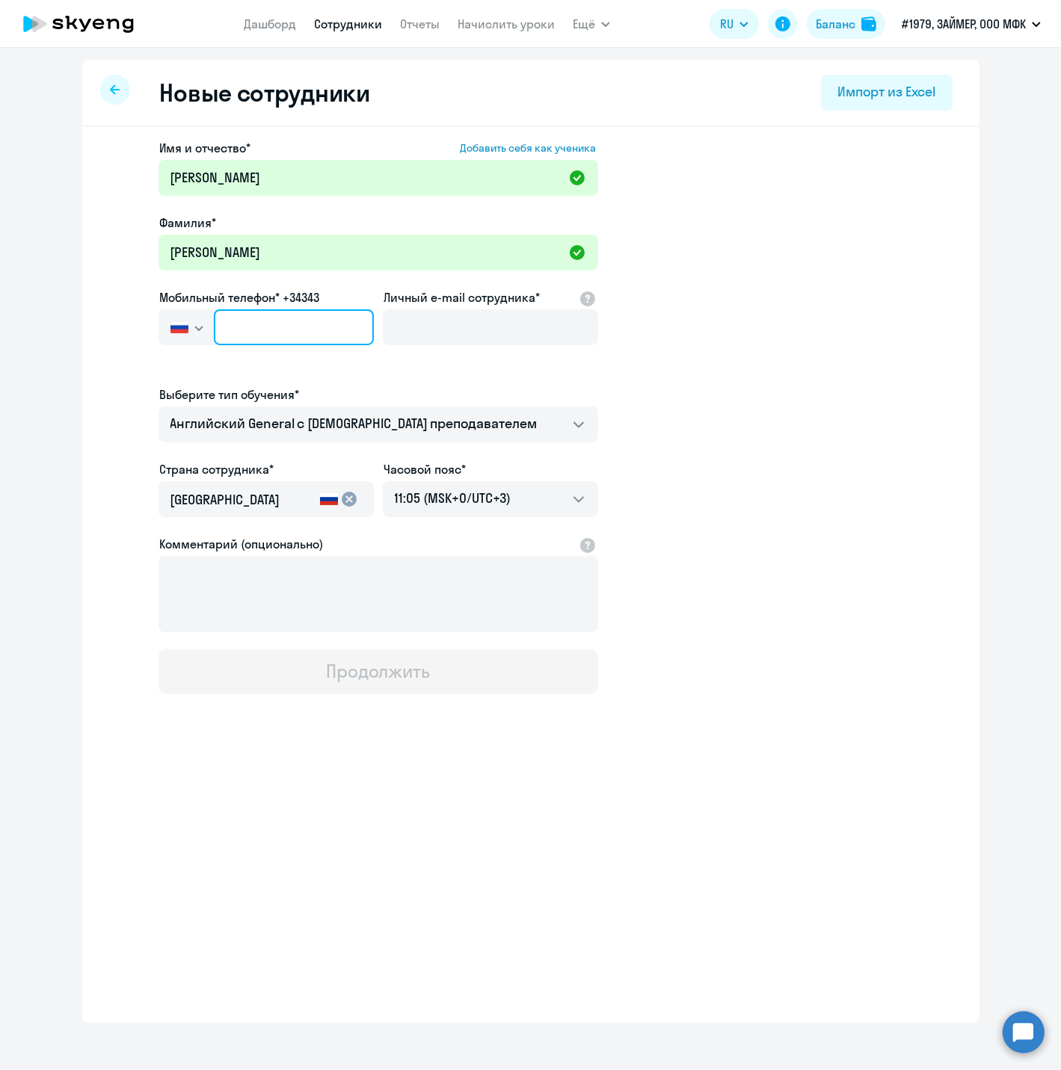
paste input "+7 923 535-94-44"
type input "+7 923 535-94-44"
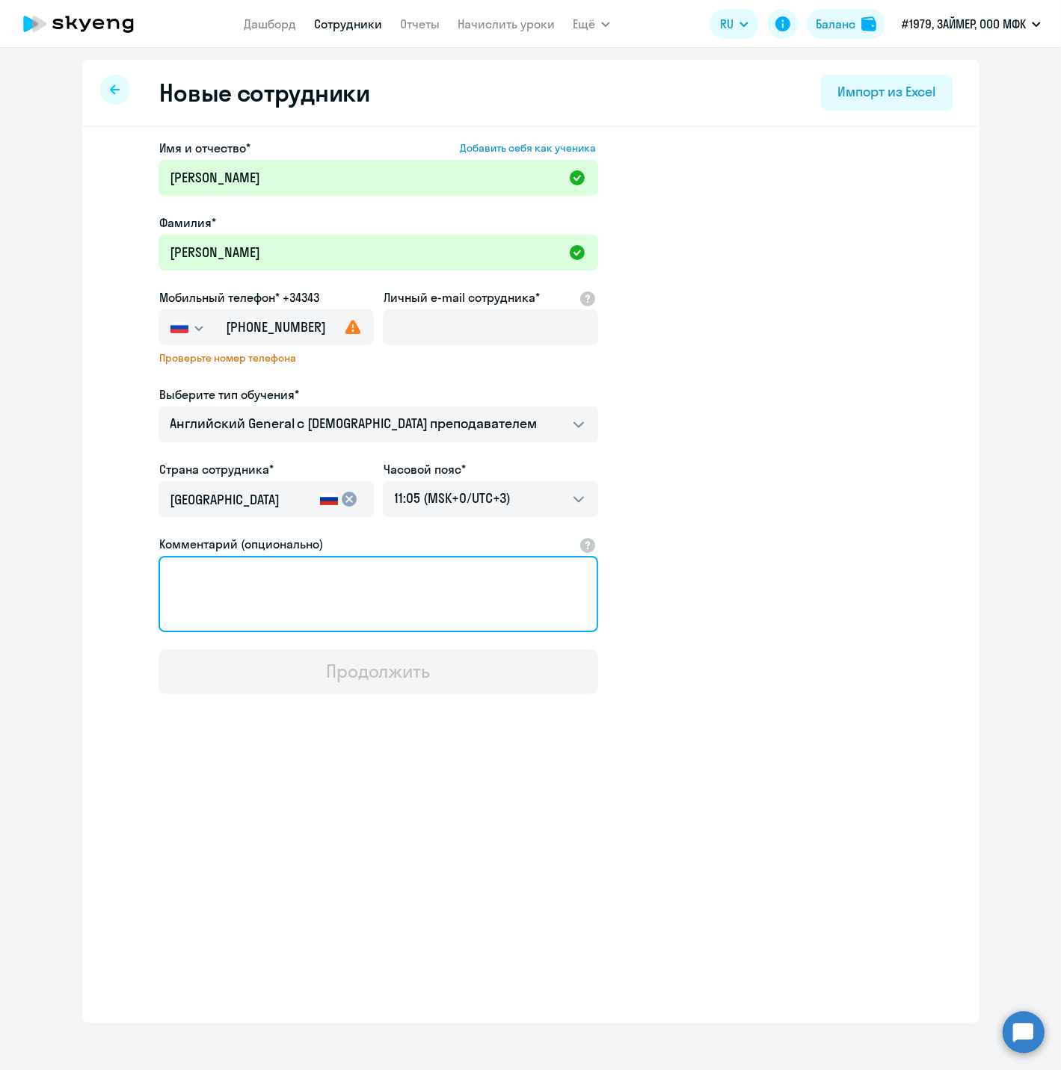
click at [290, 579] on textarea "Комментарий (опционально)" at bounding box center [377, 594] width 439 height 76
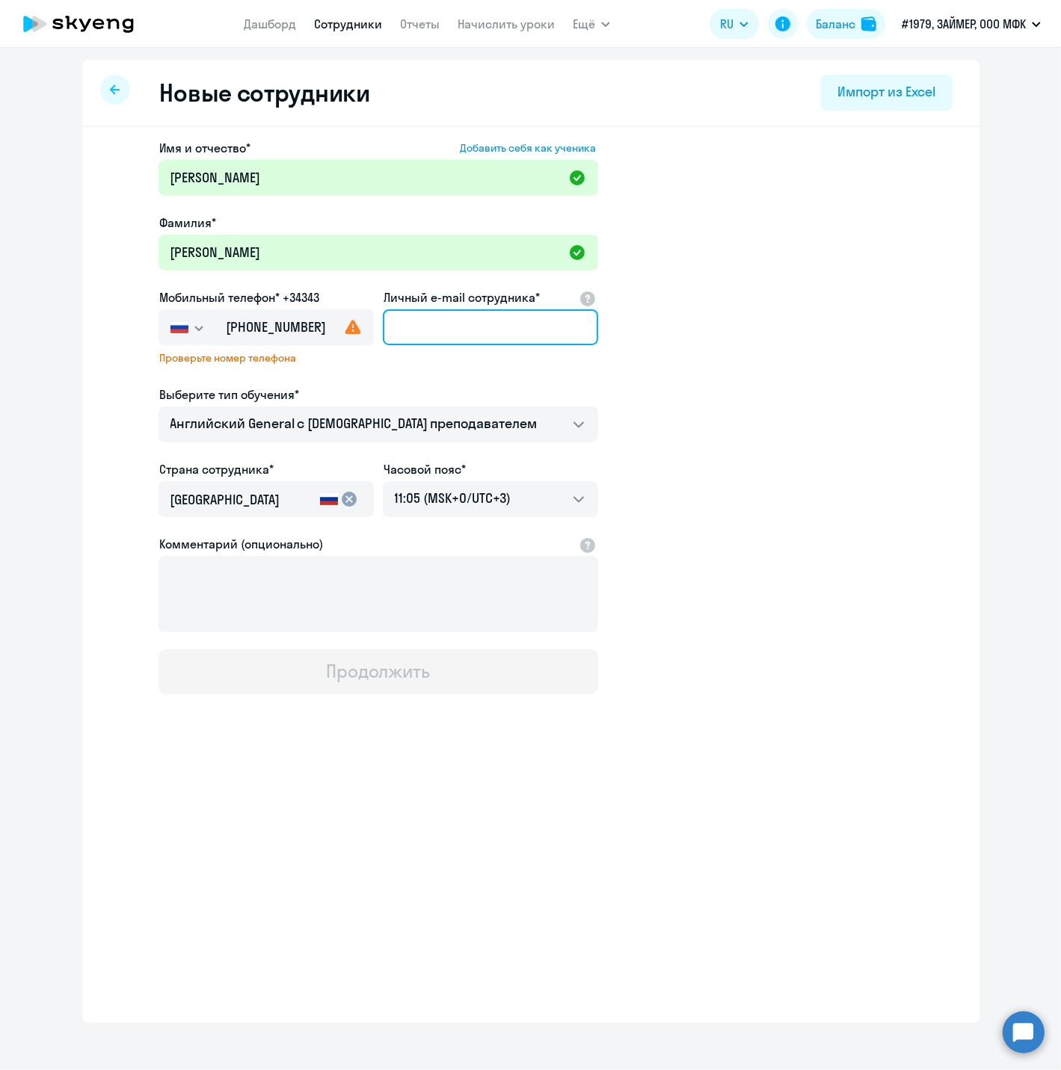
click at [451, 329] on input "Личный e-mail сотрудника*" at bounding box center [490, 327] width 215 height 36
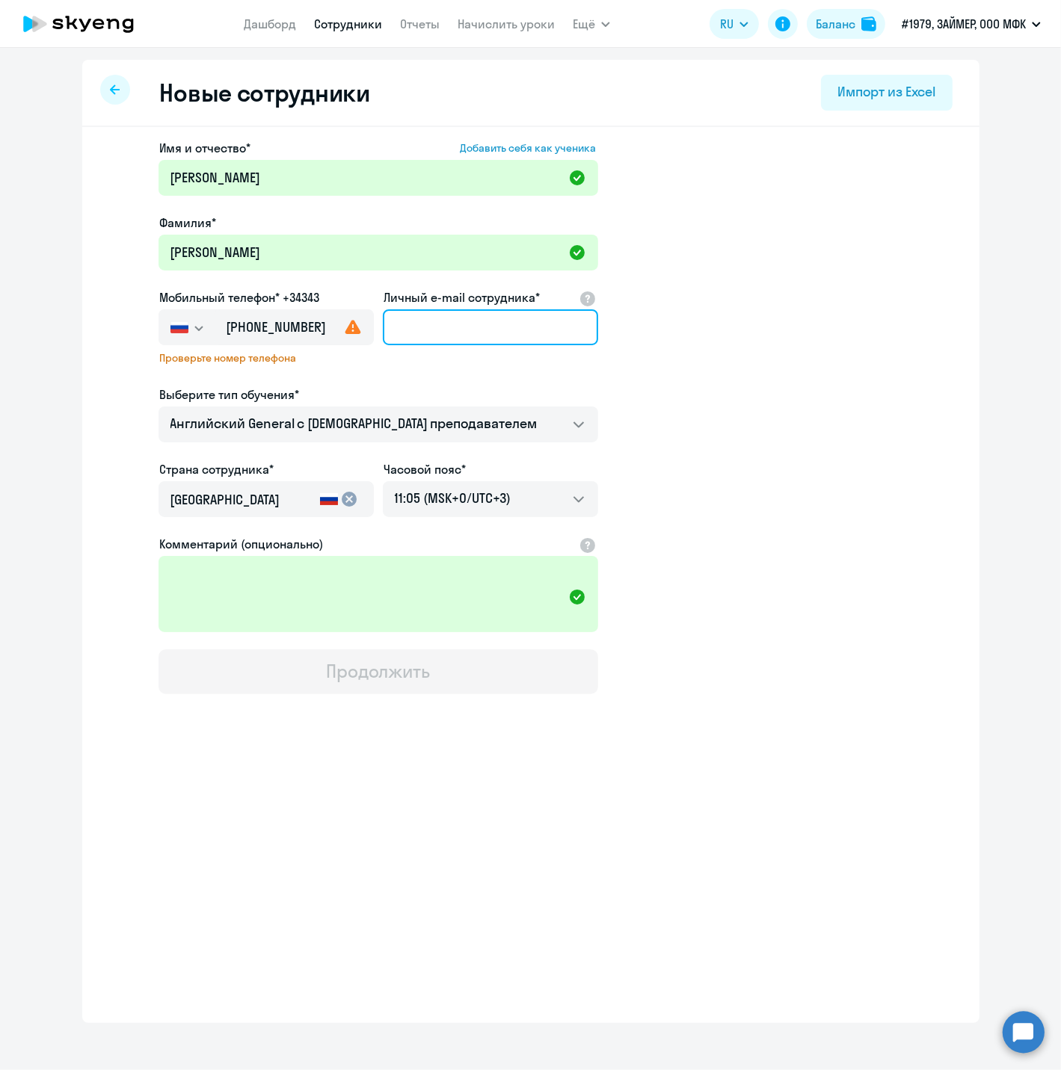
paste input "t.matveeva@zaymer.ru"
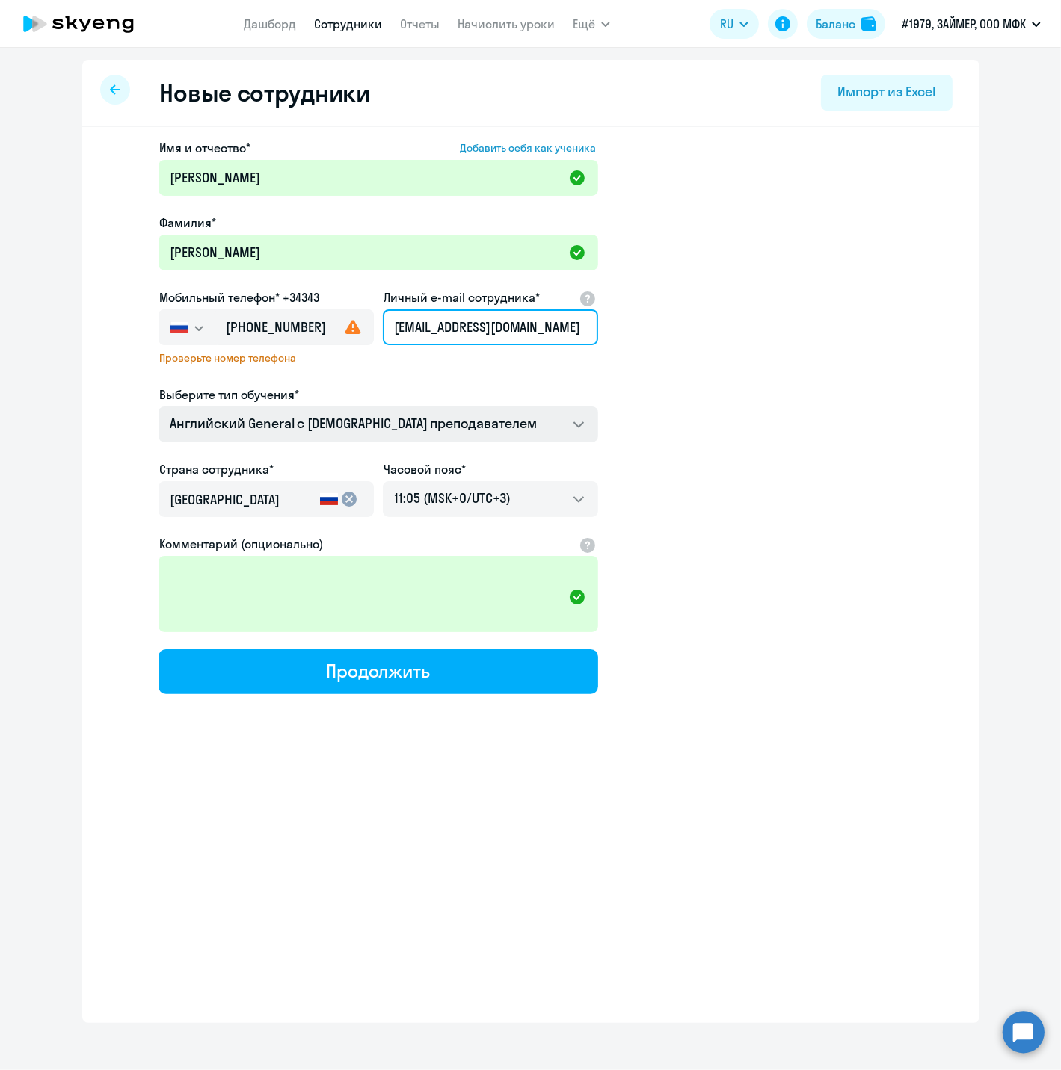
type input "t.matveeva@zaymer.ru"
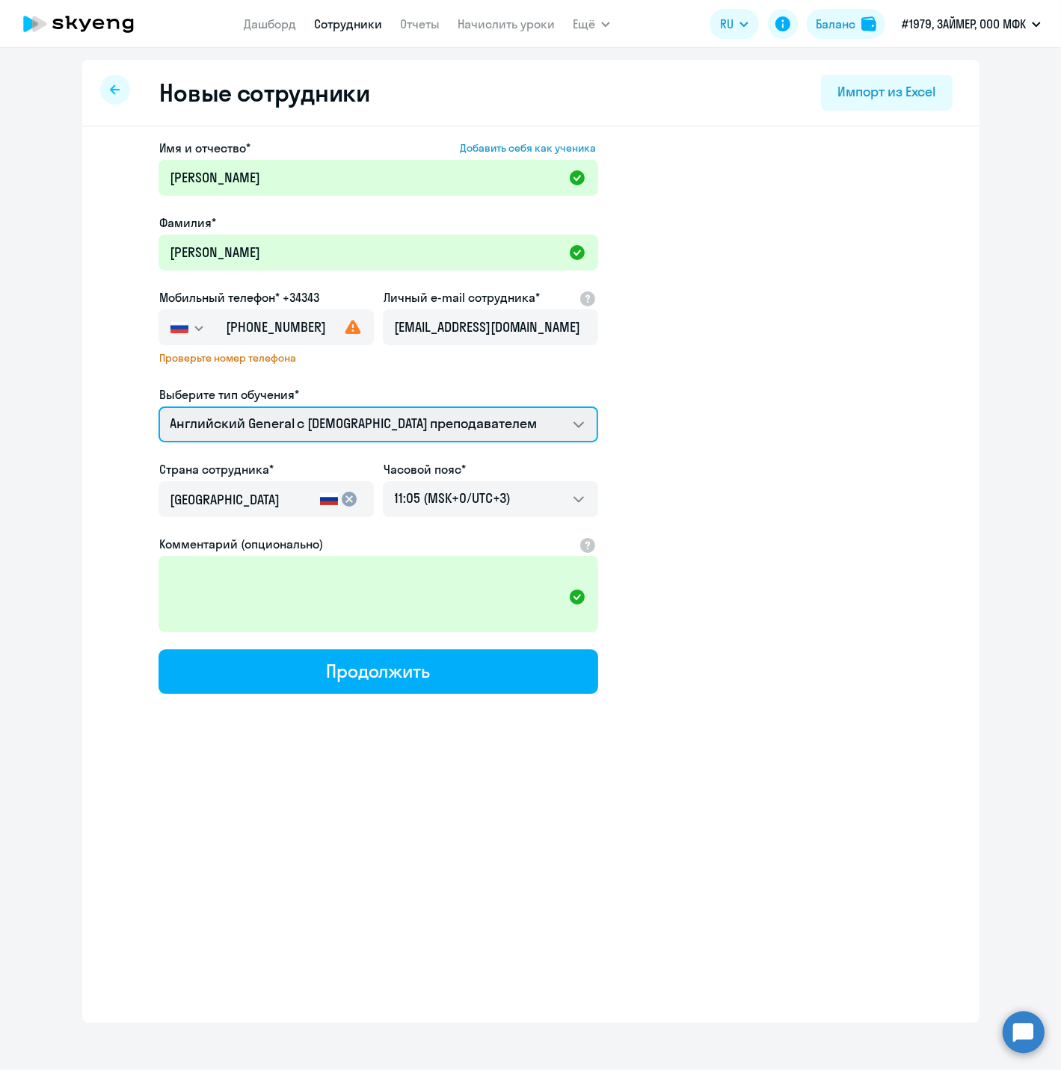
click at [449, 425] on select "Английский General с англоговорящим преподавателем Английский General с русског…" at bounding box center [377, 425] width 439 height 36
select select "english_adult_not_native_speaker_premium"
click at [158, 407] on select "Английский General с англоговорящим преподавателем Английский General с русског…" at bounding box center [377, 425] width 439 height 36
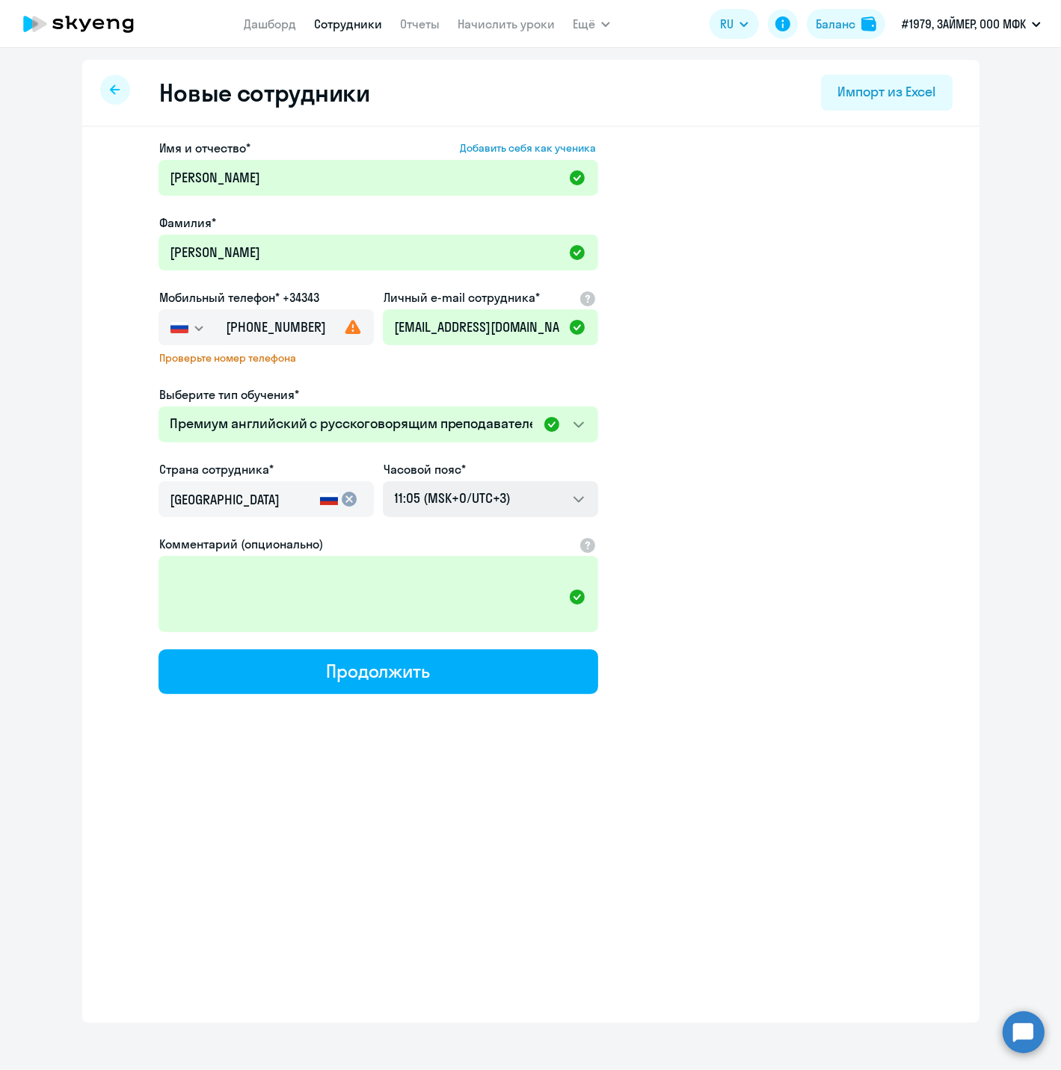
drag, startPoint x: 365, startPoint y: 656, endPoint x: 490, endPoint y: 496, distance: 203.3
click at [487, 496] on div "Имя и отчество* Добавить себя как ученика Татьяна Васильевна Фамилия* Матвеева …" at bounding box center [377, 416] width 439 height 555
click at [497, 500] on select "21:05 (MSK-14/UTC-11) 22:05 (MSK-13/UTC-10) 23:05 (MSK-12/UTC-9) 00:05 (MSK-11/…" at bounding box center [490, 499] width 215 height 36
select select "7"
click at [383, 481] on select "21:05 (MSK-14/UTC-11) 22:05 (MSK-13/UTC-10) 23:05 (MSK-12/UTC-9) 00:05 (MSK-11/…" at bounding box center [490, 499] width 215 height 36
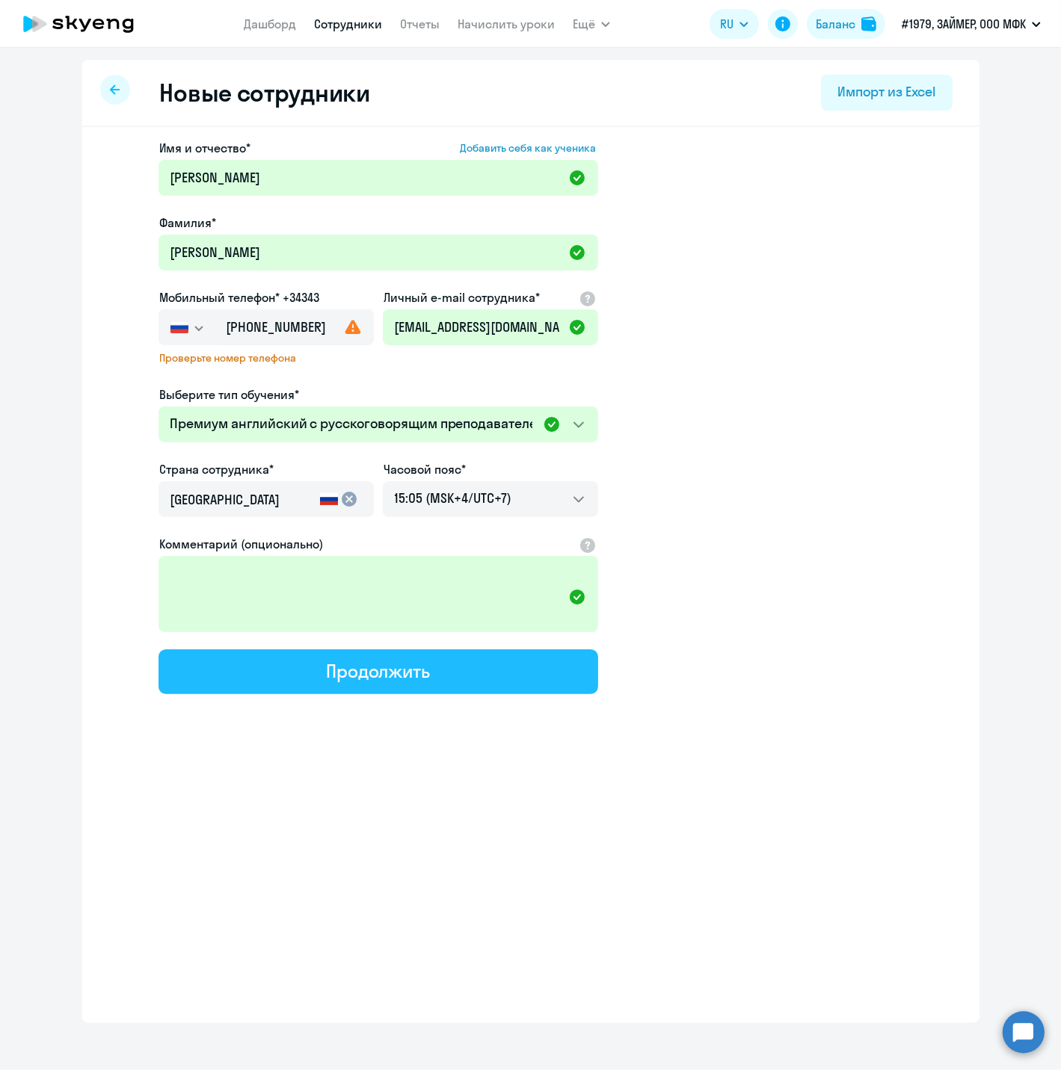
click at [361, 670] on div "Продолжить" at bounding box center [378, 671] width 104 height 24
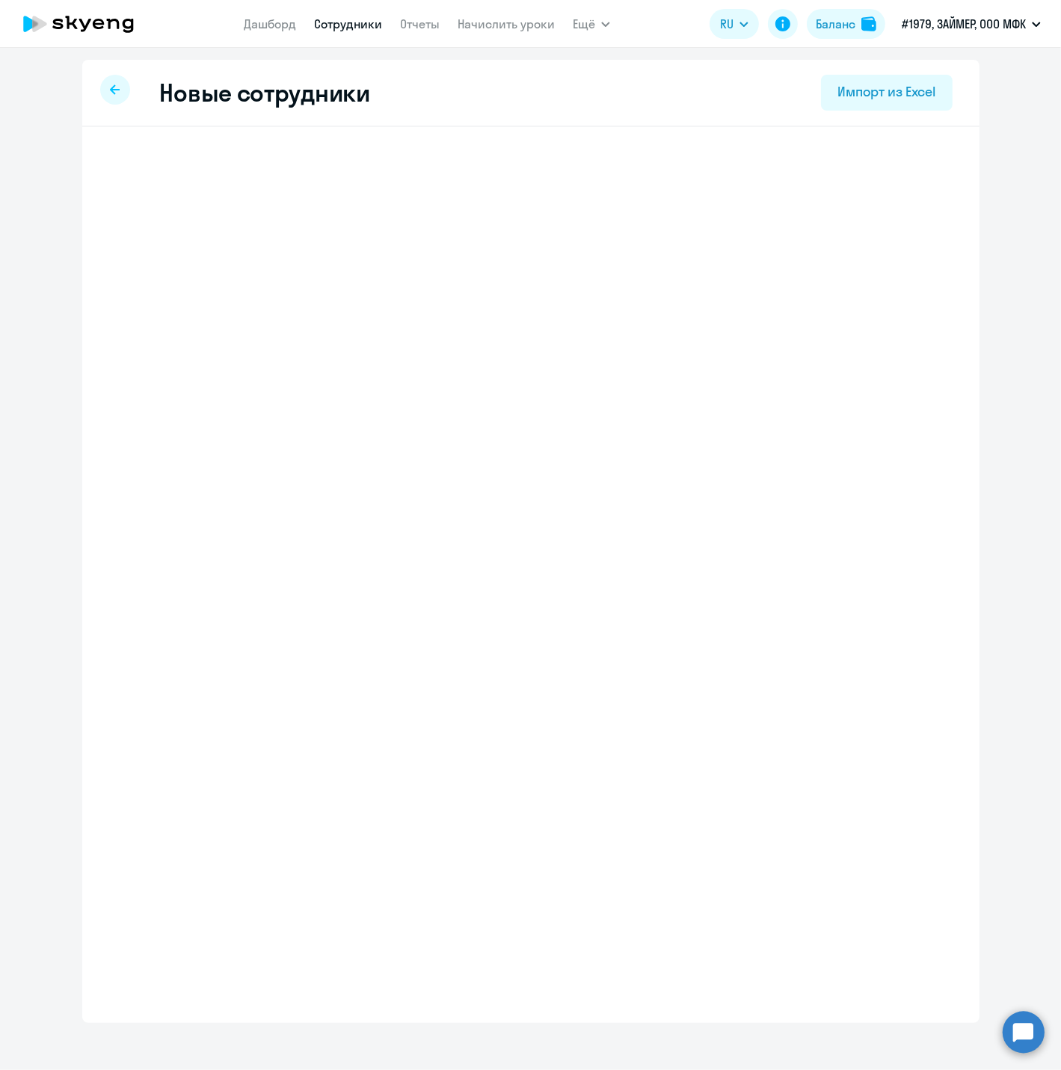
select select "english_adult_not_native_speaker_premium"
select select "7"
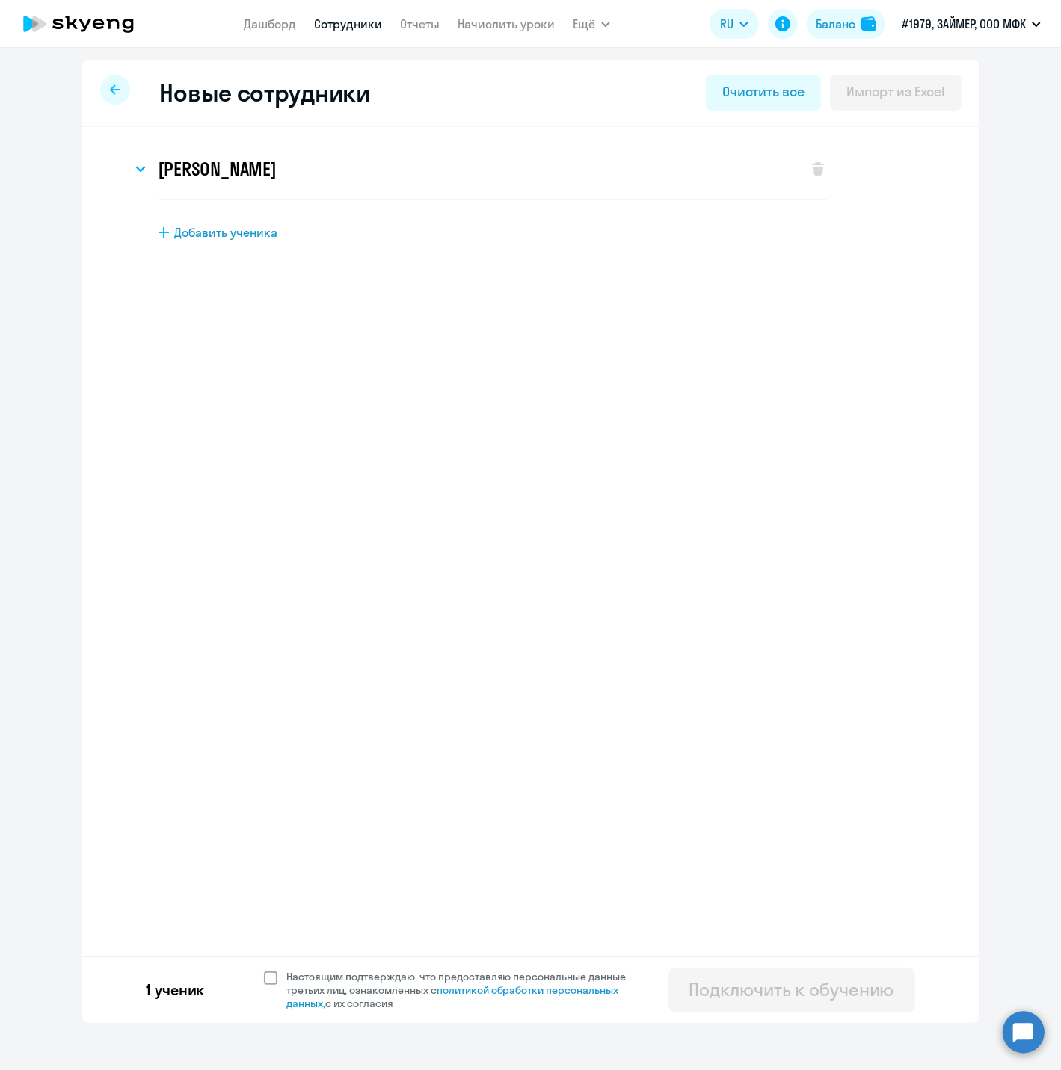
click at [264, 976] on span at bounding box center [270, 978] width 13 height 13
click at [263, 970] on input "Настоящим подтверждаю, что предоставляю персональные данные третьих лиц, ознако…" at bounding box center [263, 969] width 1 height 1
checkbox input "true"
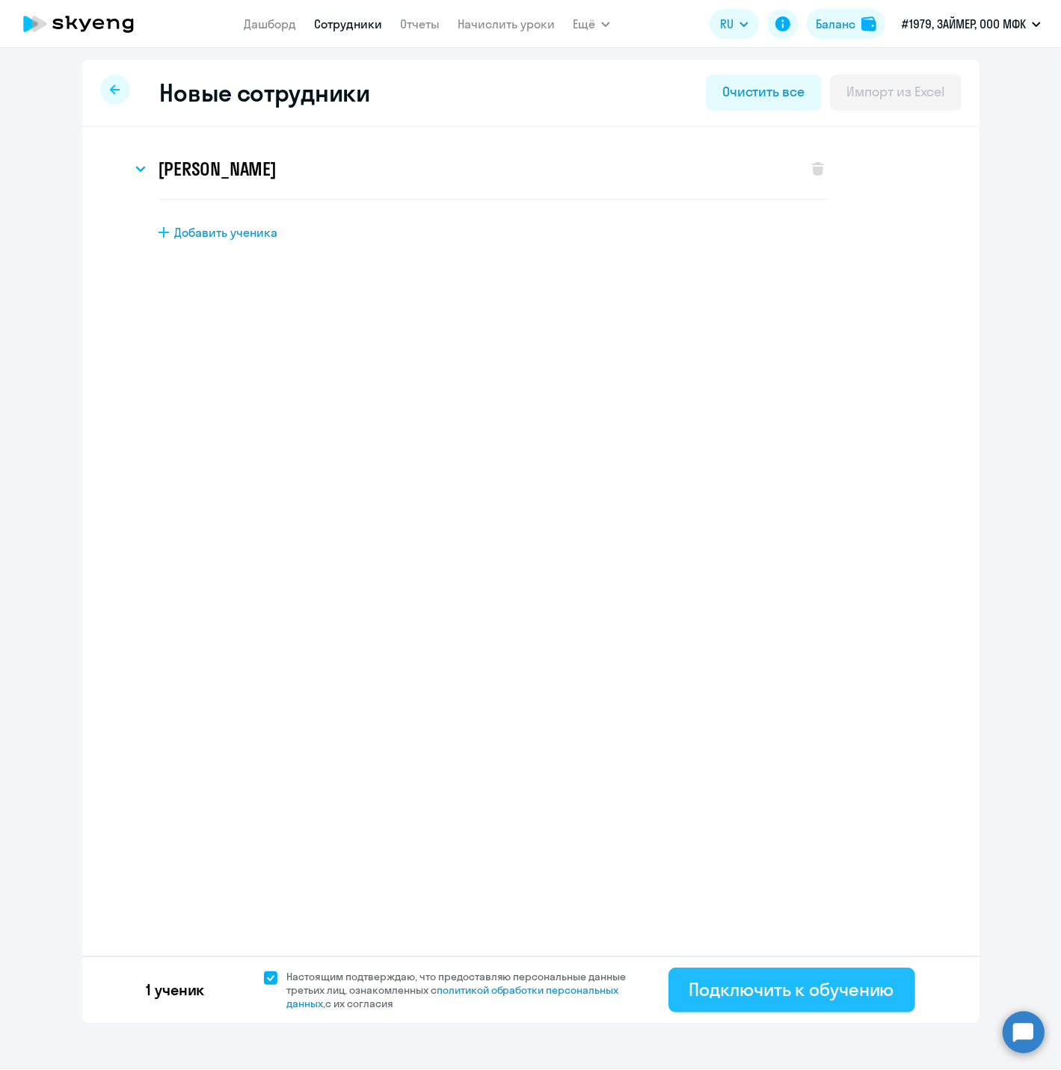
click at [720, 976] on button "Подключить к обучению" at bounding box center [791, 990] width 247 height 45
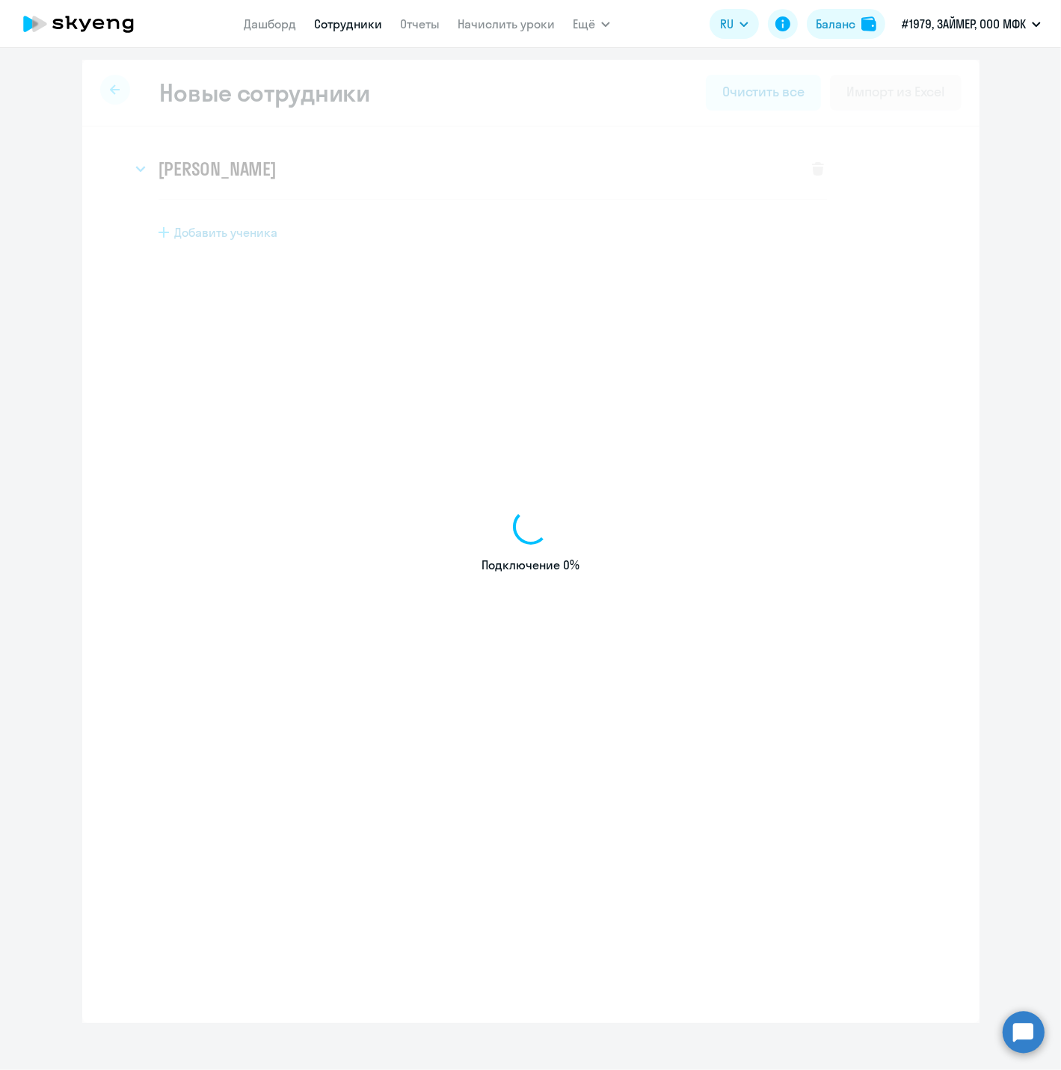
select select "english_adult_not_native_speaker"
select select "3"
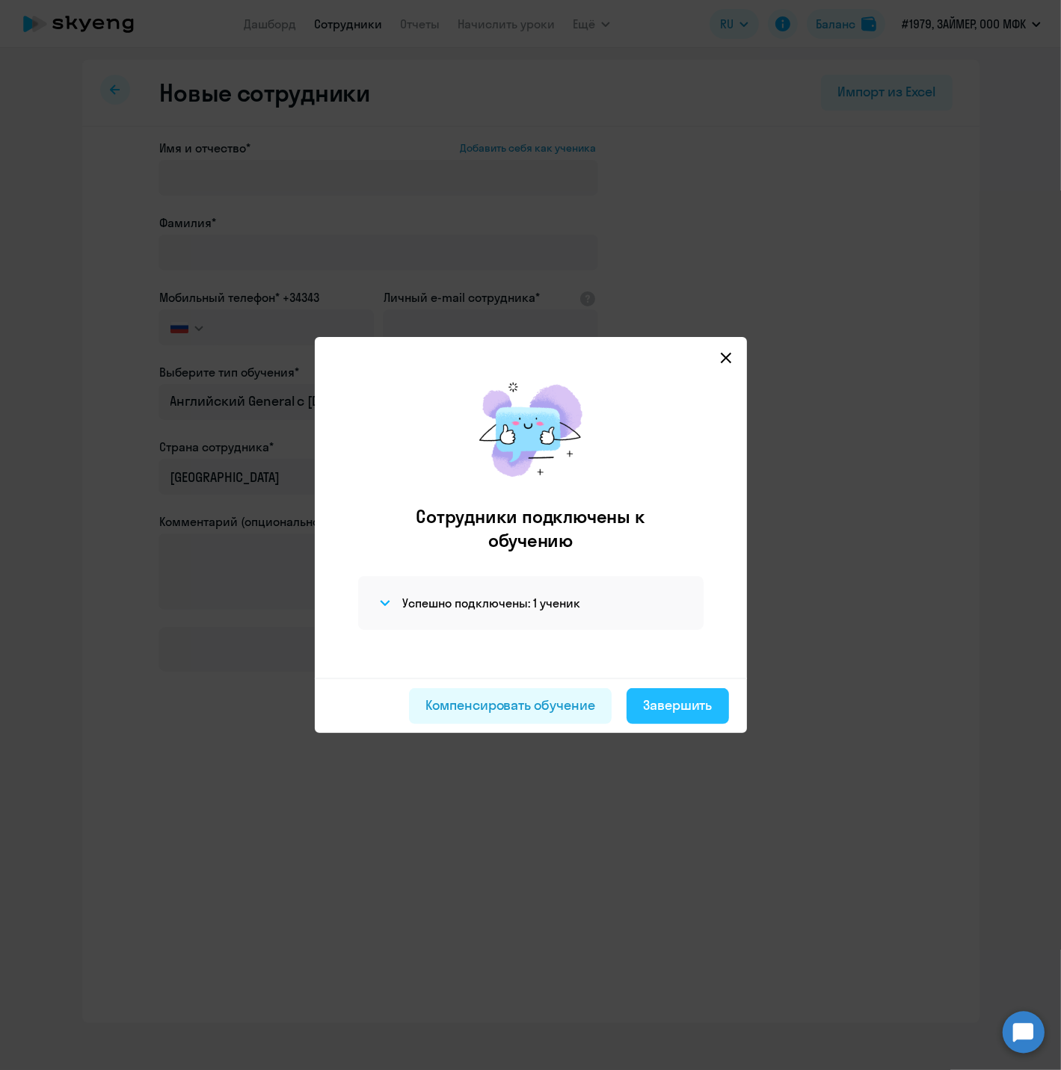
click at [700, 714] on div "Завершить" at bounding box center [678, 705] width 70 height 19
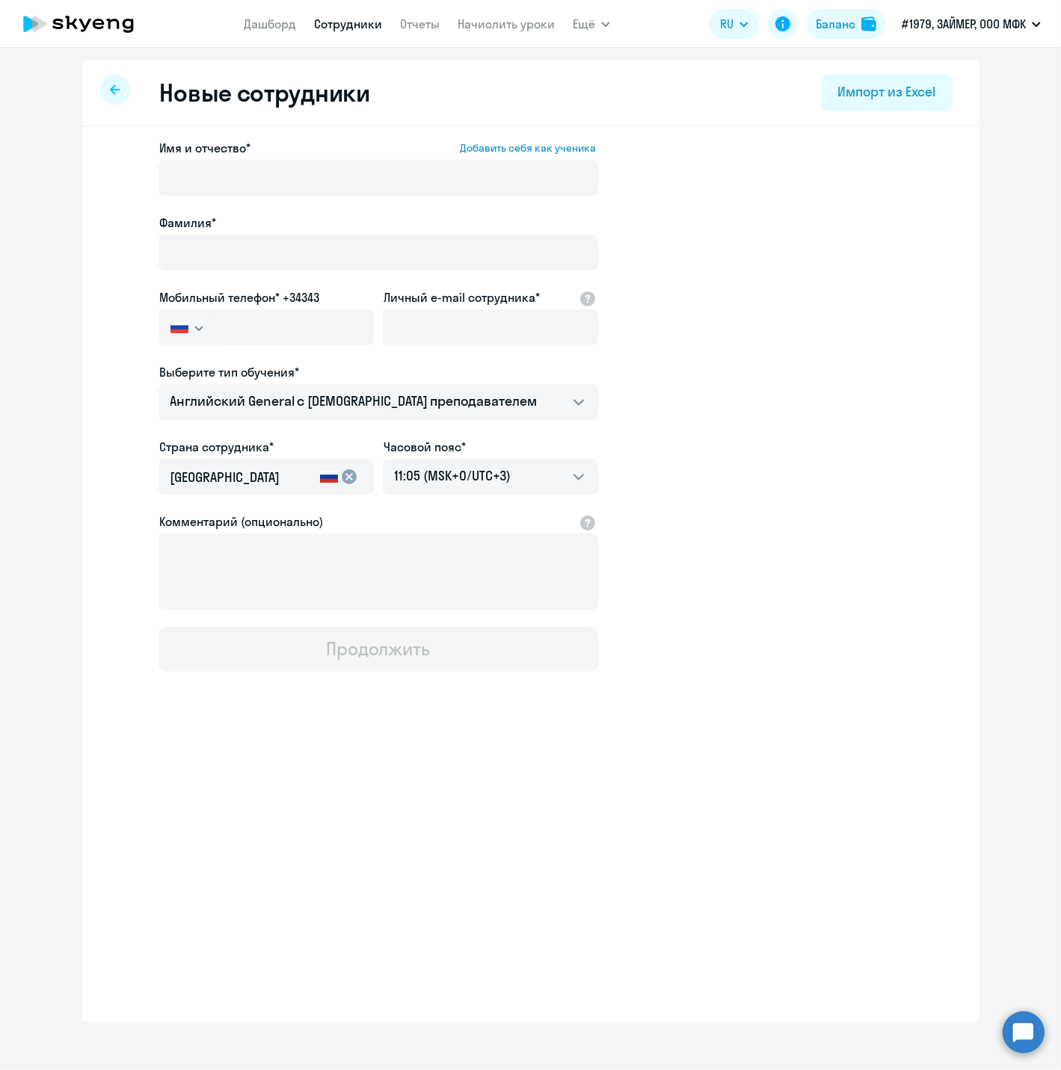
select select "30"
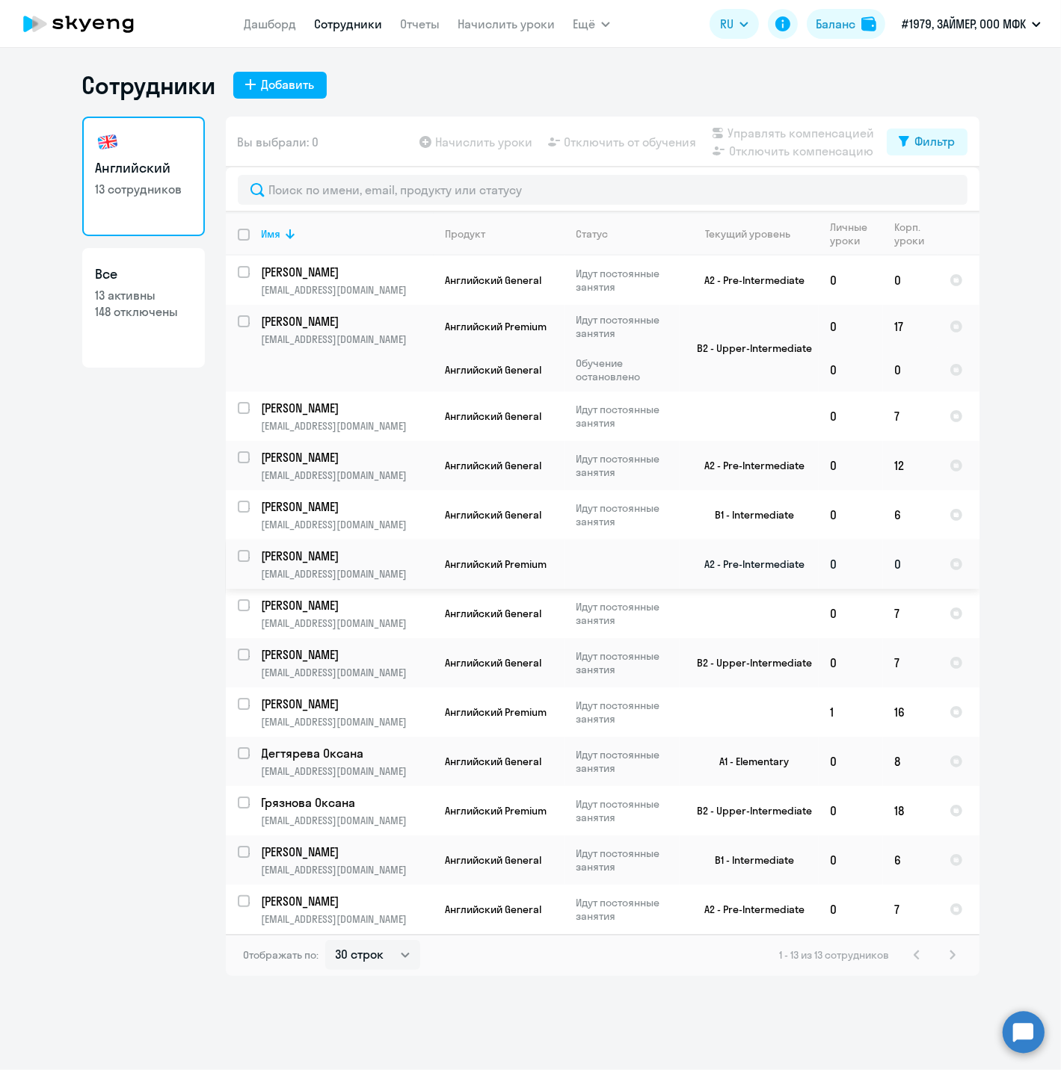
click at [247, 552] on input "select row 5161587" at bounding box center [253, 565] width 30 height 30
checkbox input "true"
click at [449, 142] on span "Начислить уроки" at bounding box center [484, 142] width 97 height 18
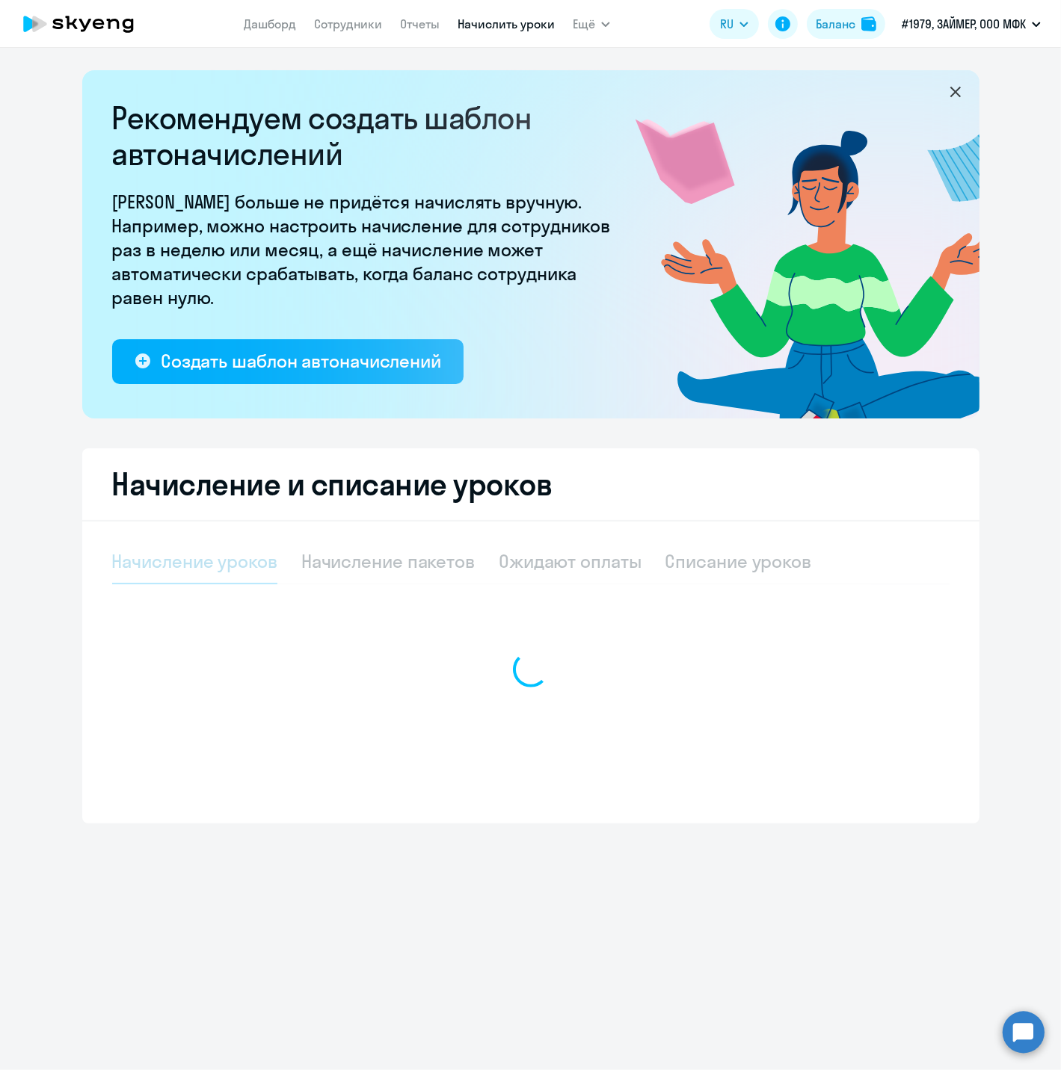
select select "10"
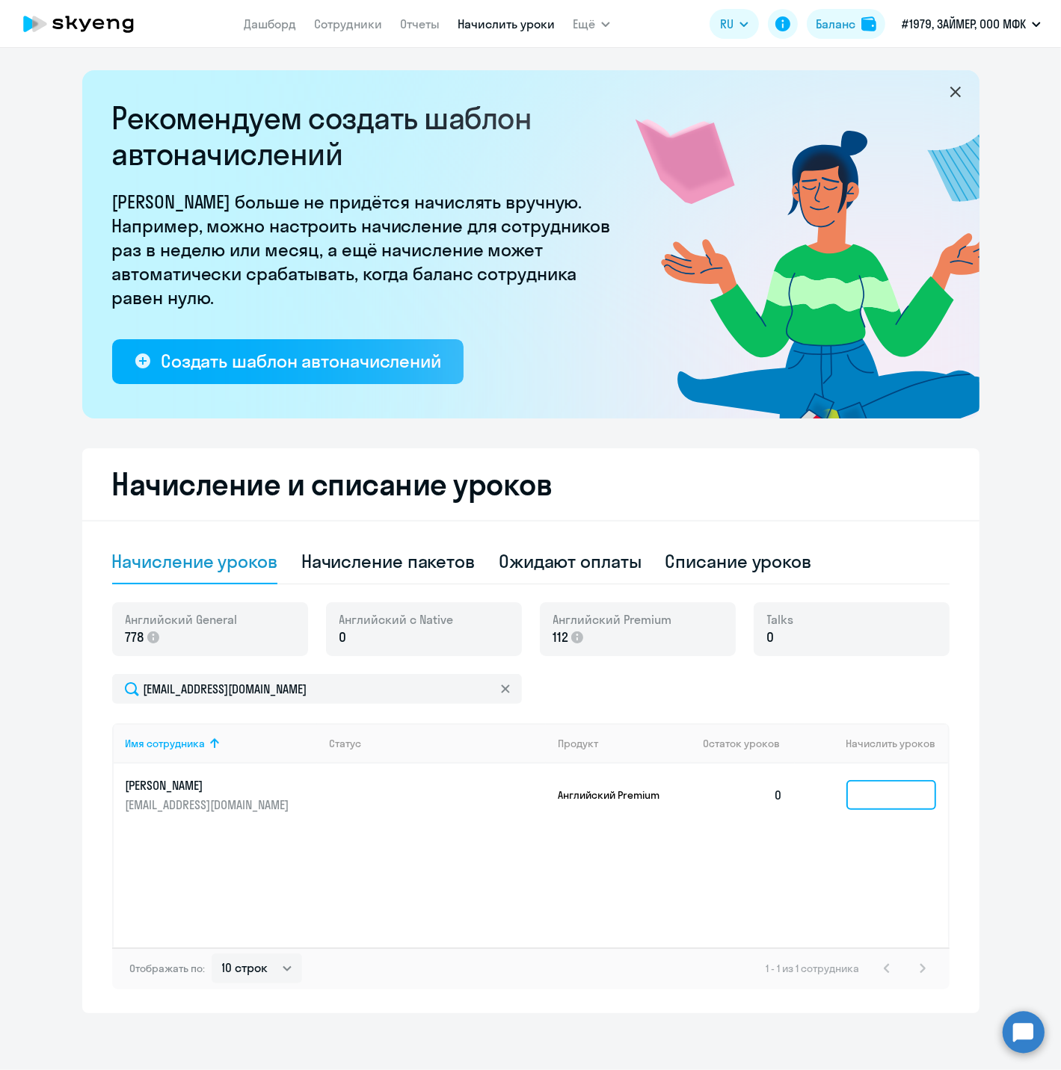
click at [875, 795] on input at bounding box center [891, 795] width 90 height 30
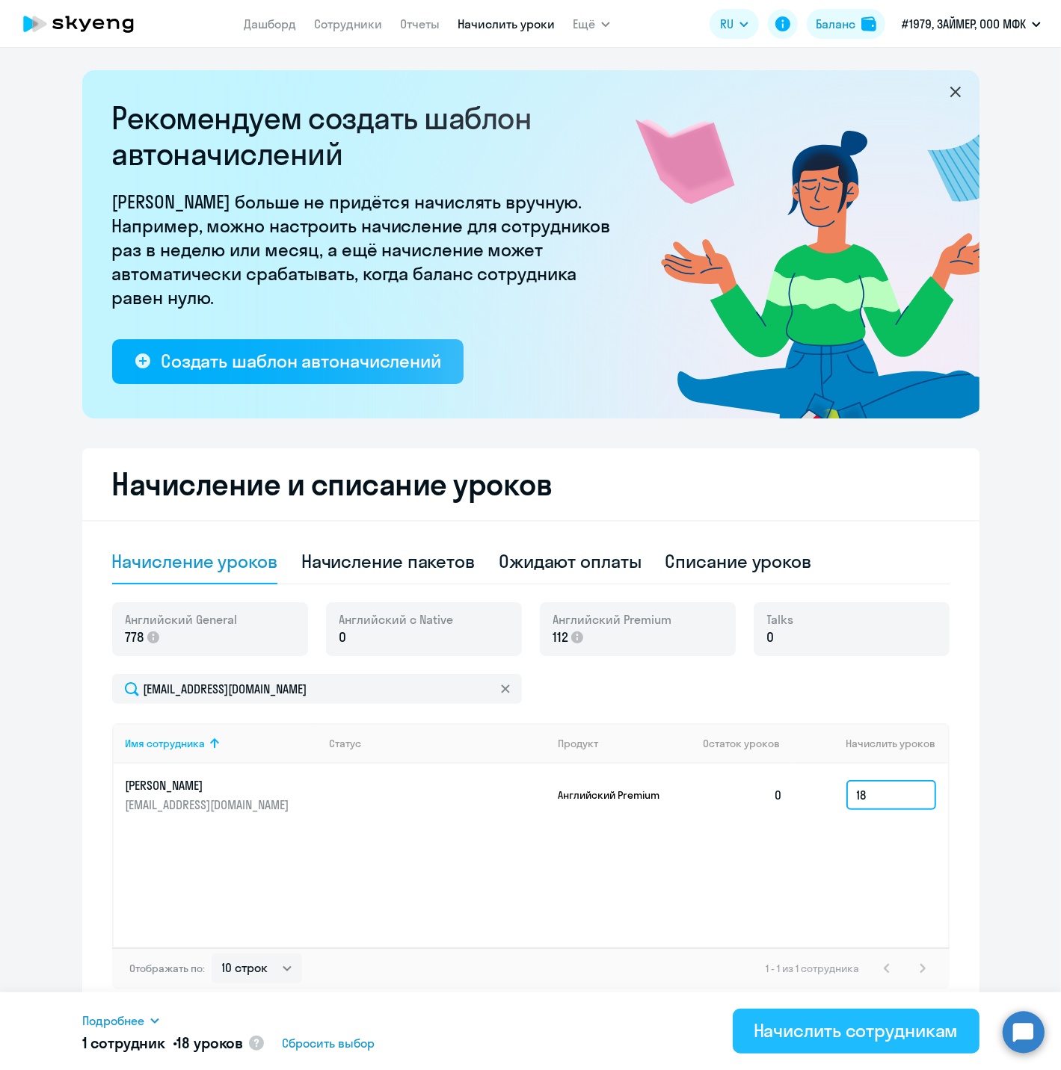
type input "18"
click at [832, 1032] on div "Начислить сотрудникам" at bounding box center [855, 1031] width 205 height 24
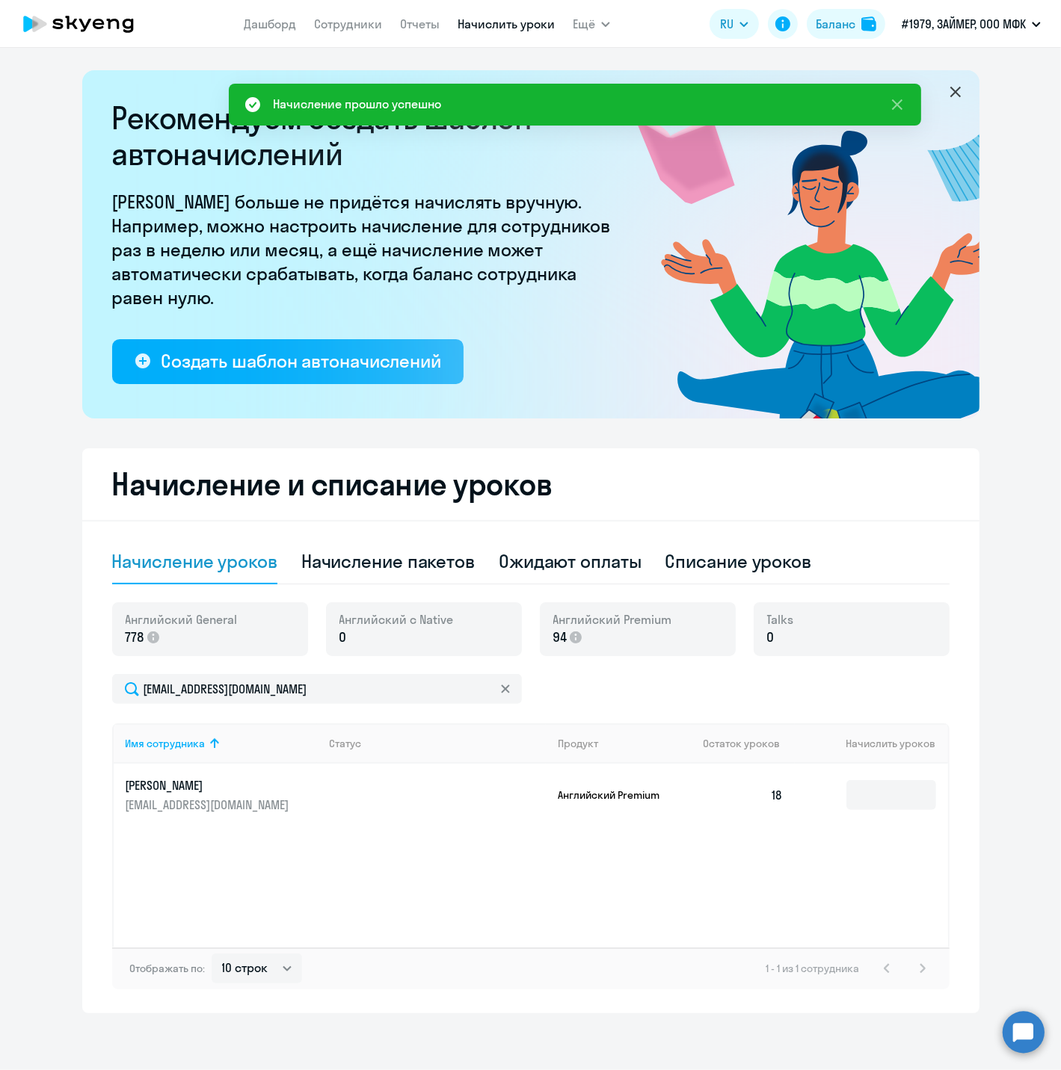
click at [81, 24] on icon at bounding box center [79, 23] width 132 height 37
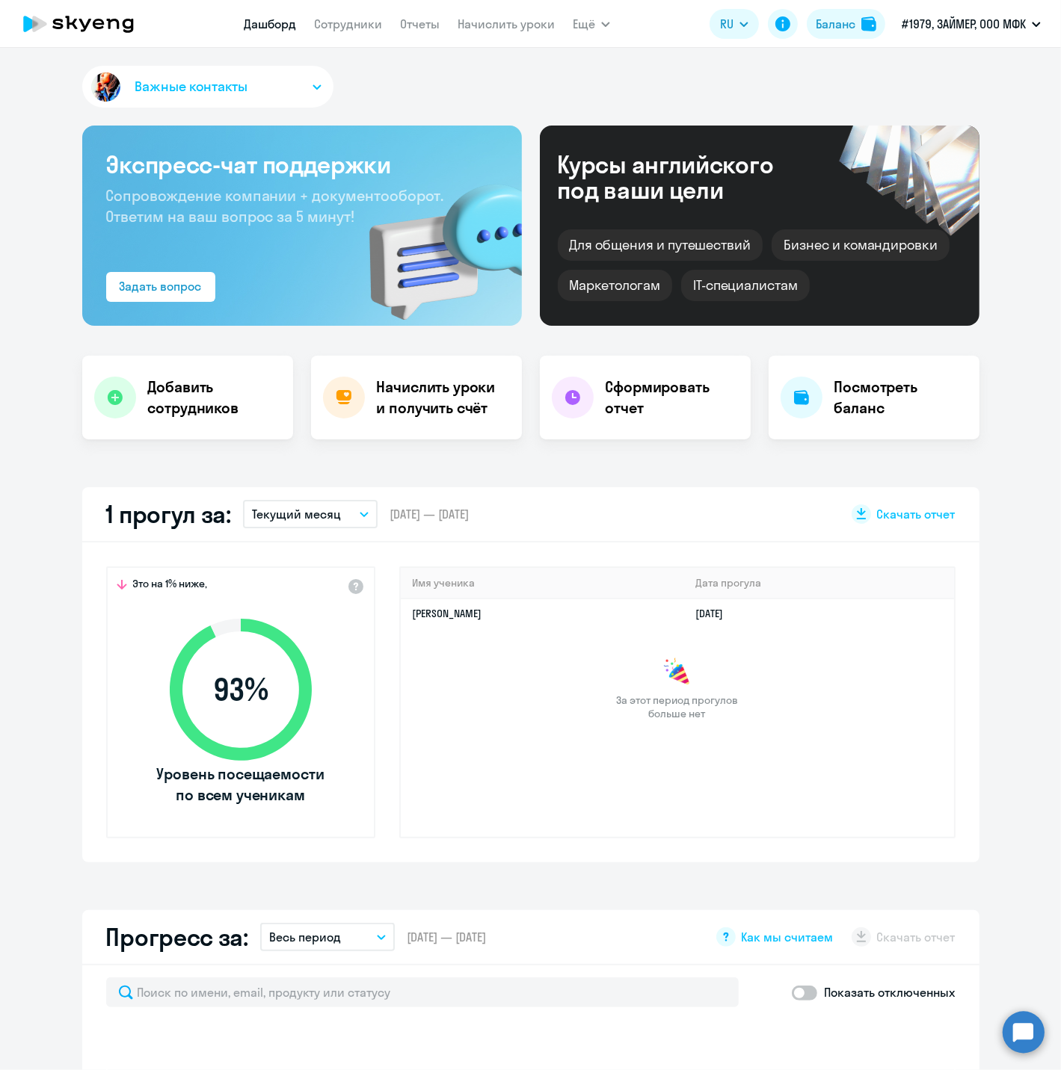
select select "30"
